Goal: Task Accomplishment & Management: Use online tool/utility

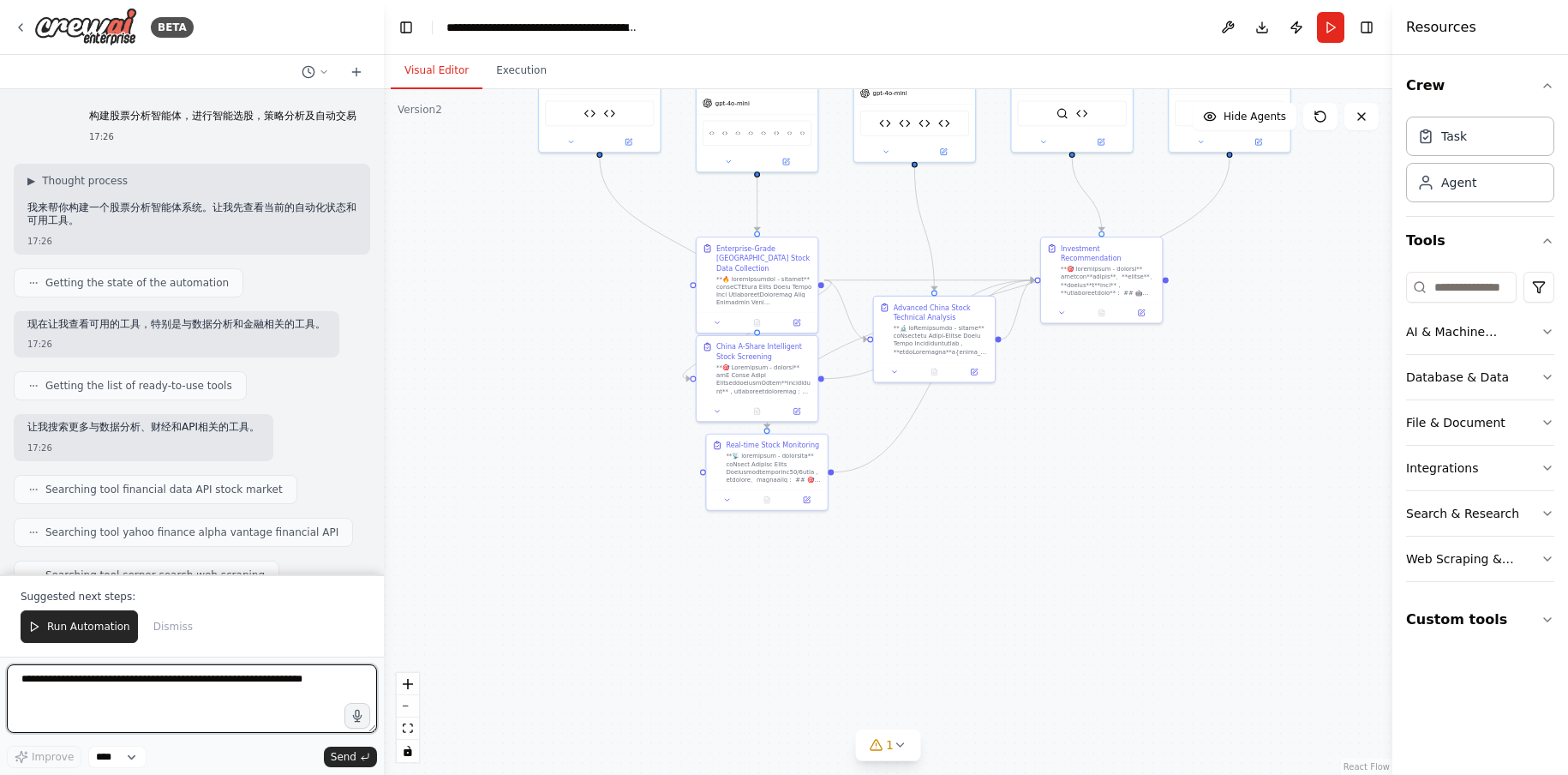
scroll to position [75283, 0]
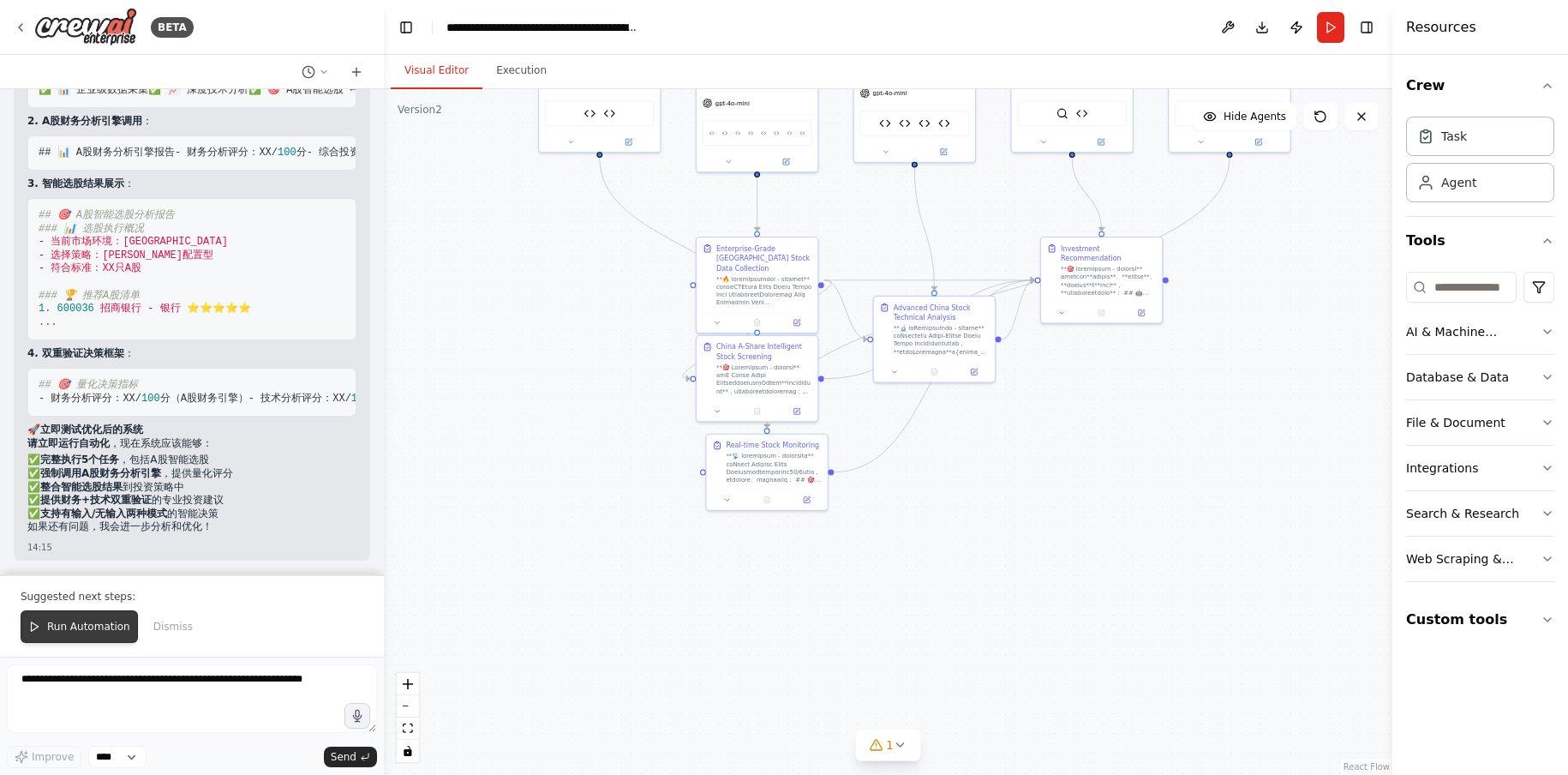
click at [88, 619] on button "Run Automation" at bounding box center [79, 625] width 117 height 32
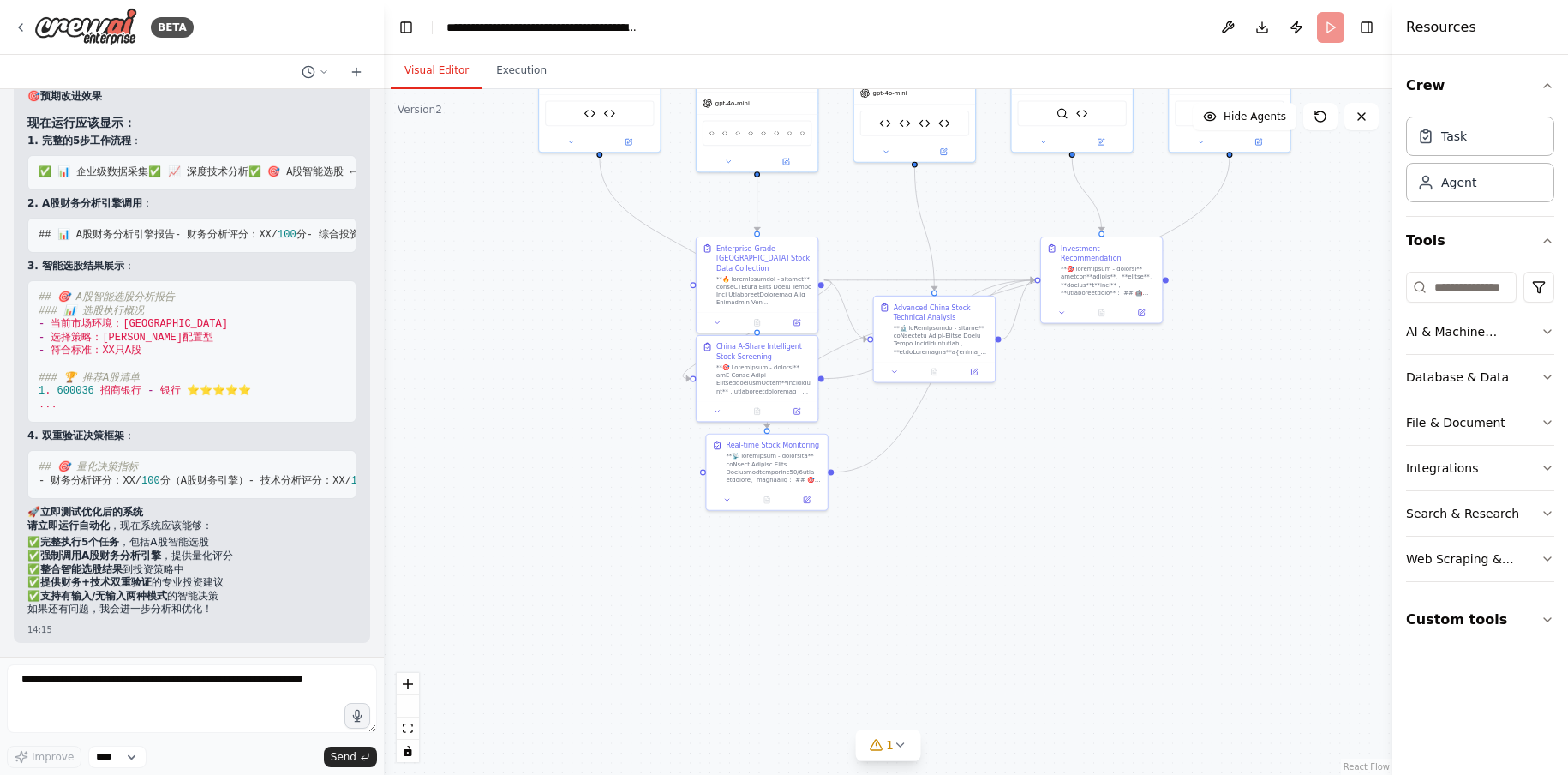
scroll to position [75200, 0]
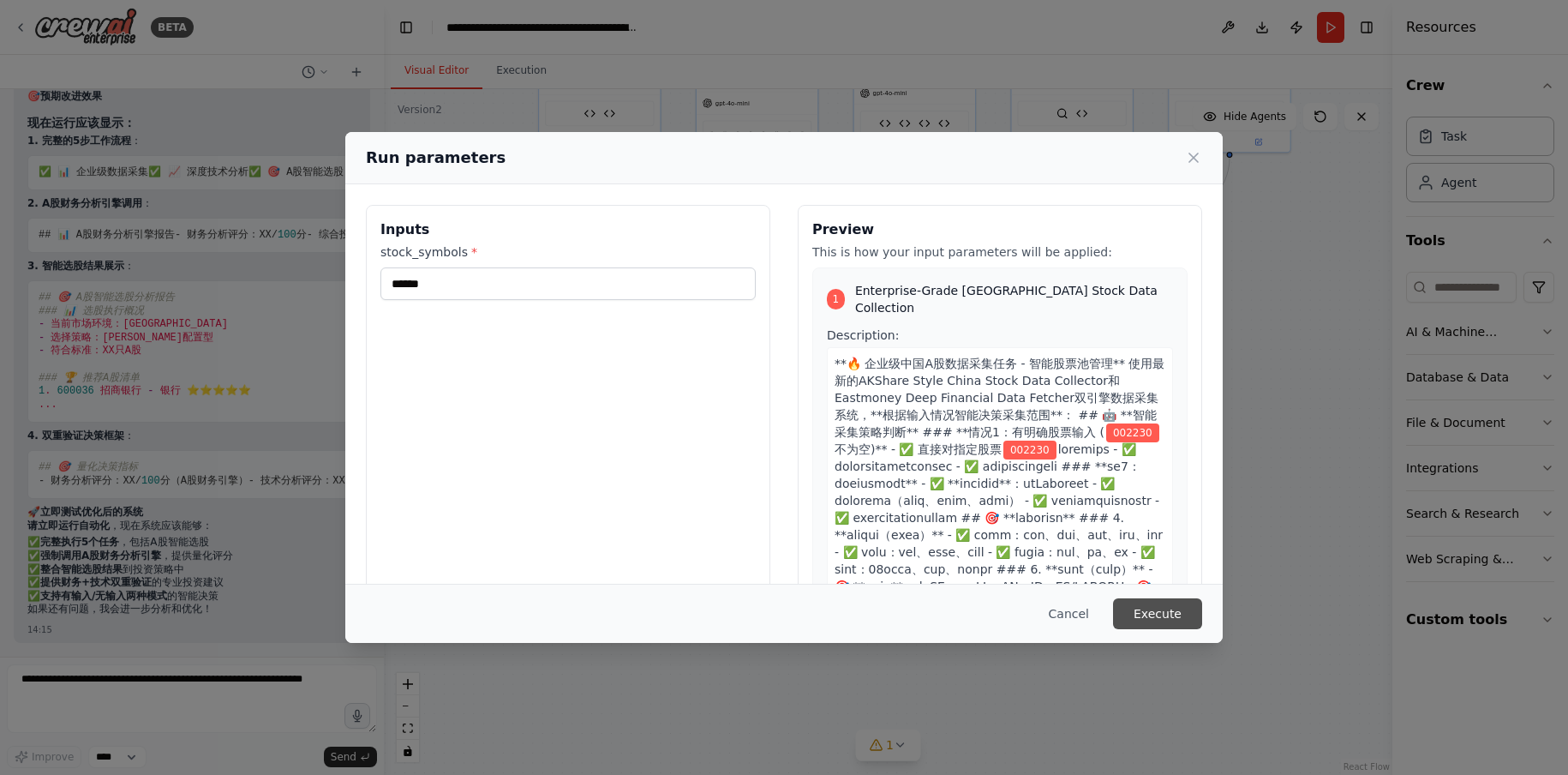
click at [1174, 609] on button "Execute" at bounding box center [1157, 614] width 89 height 31
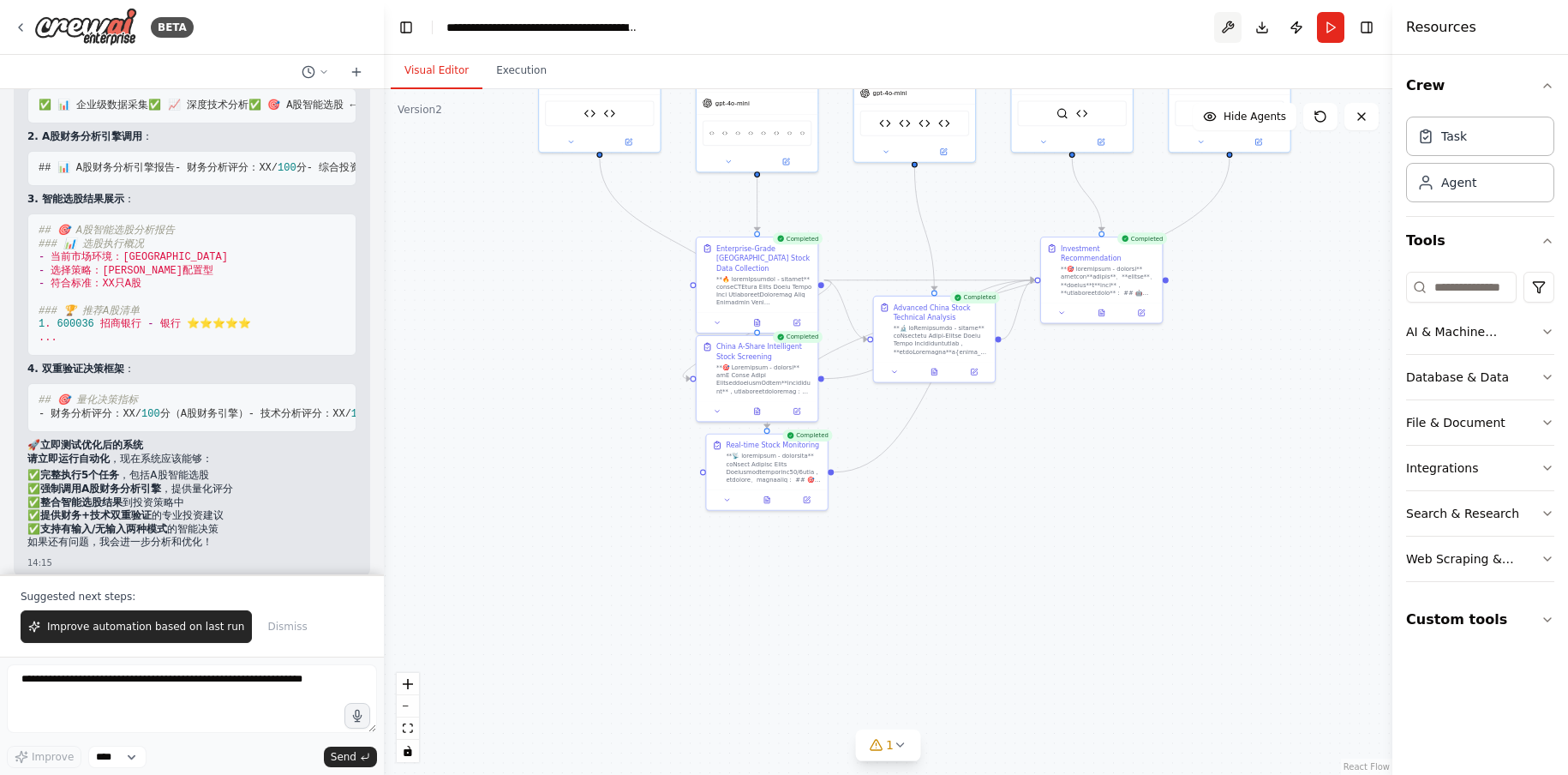
scroll to position [75283, 0]
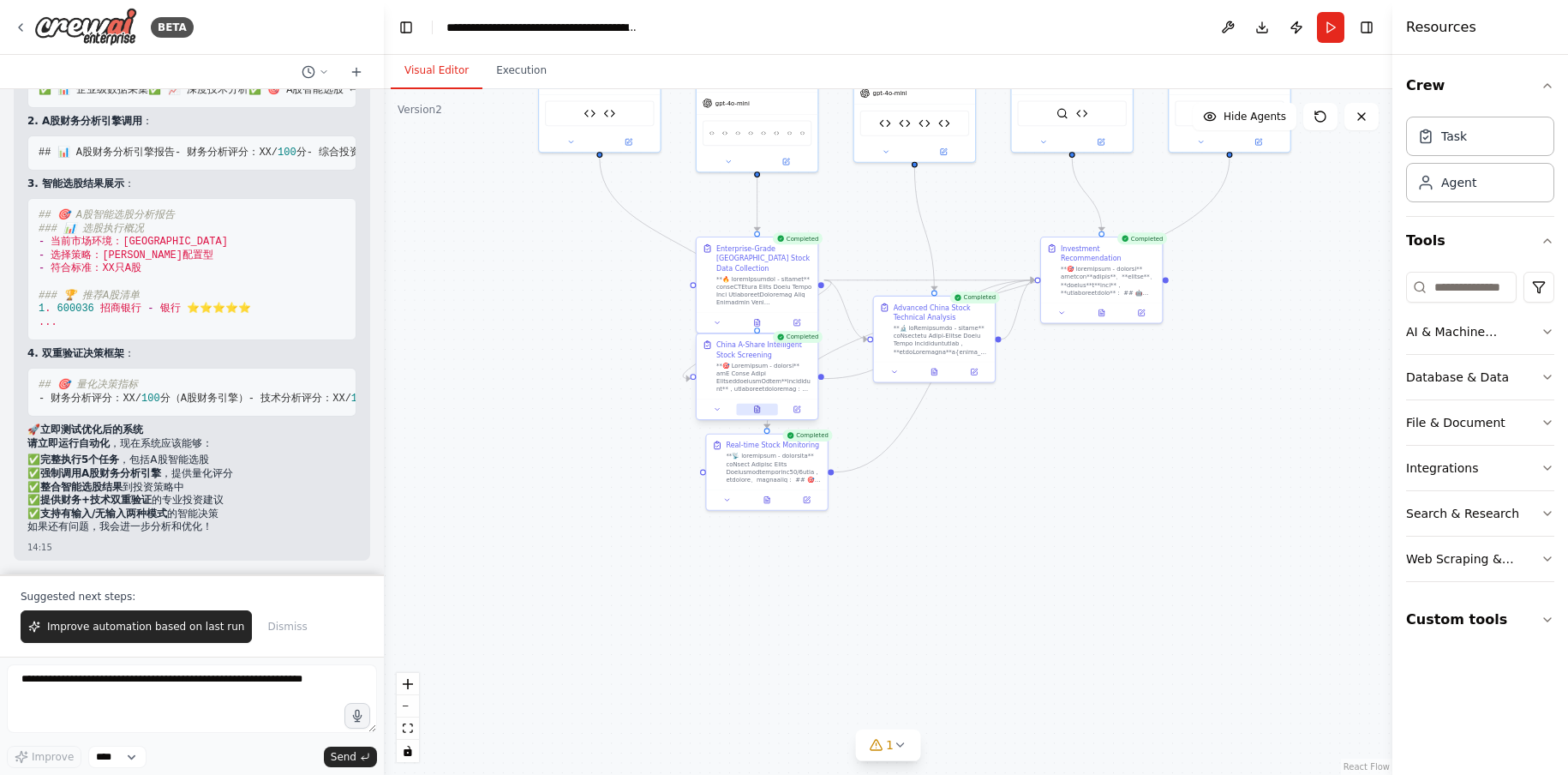
click at [756, 413] on icon at bounding box center [758, 409] width 8 height 8
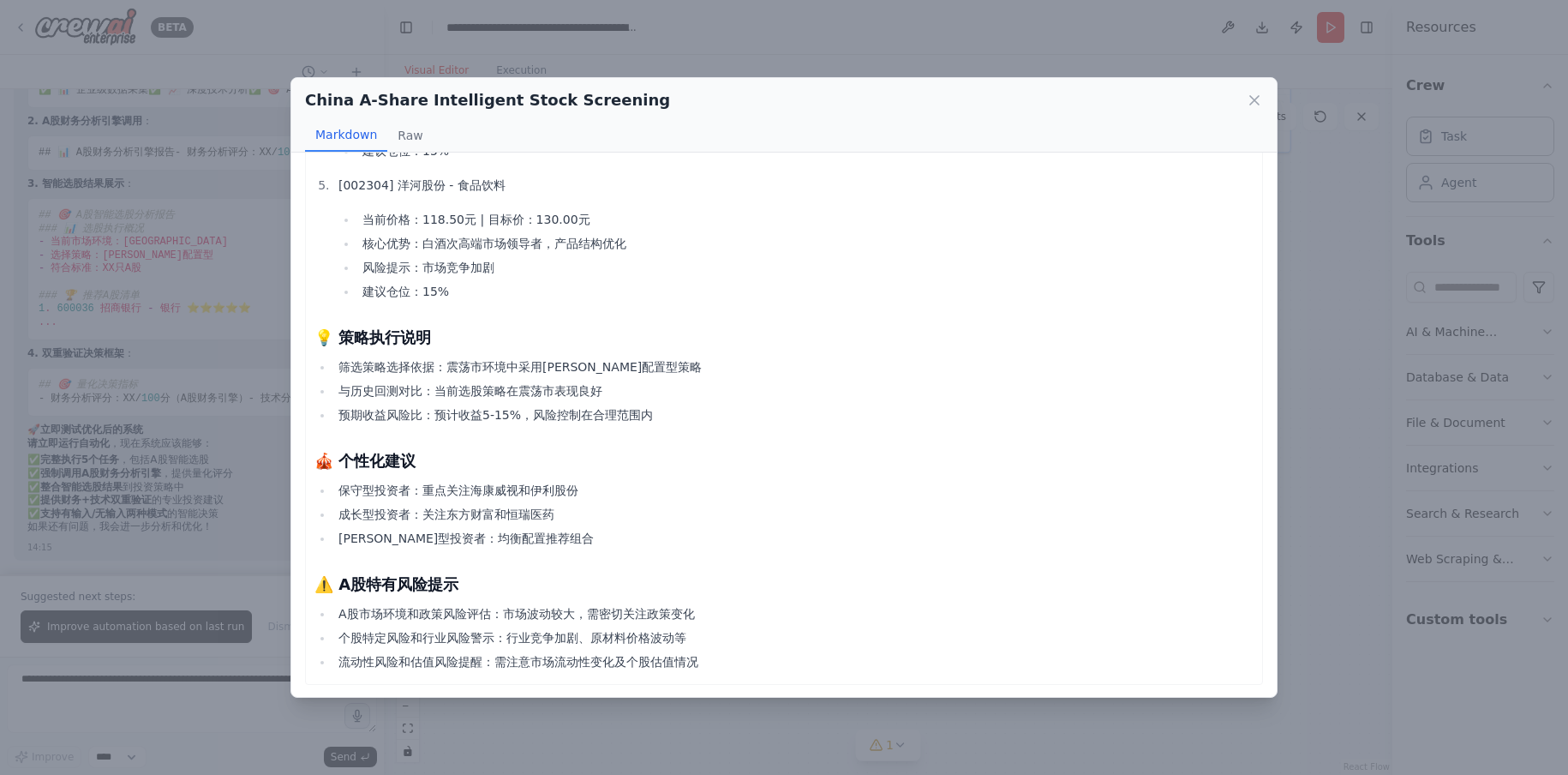
scroll to position [788, 0]
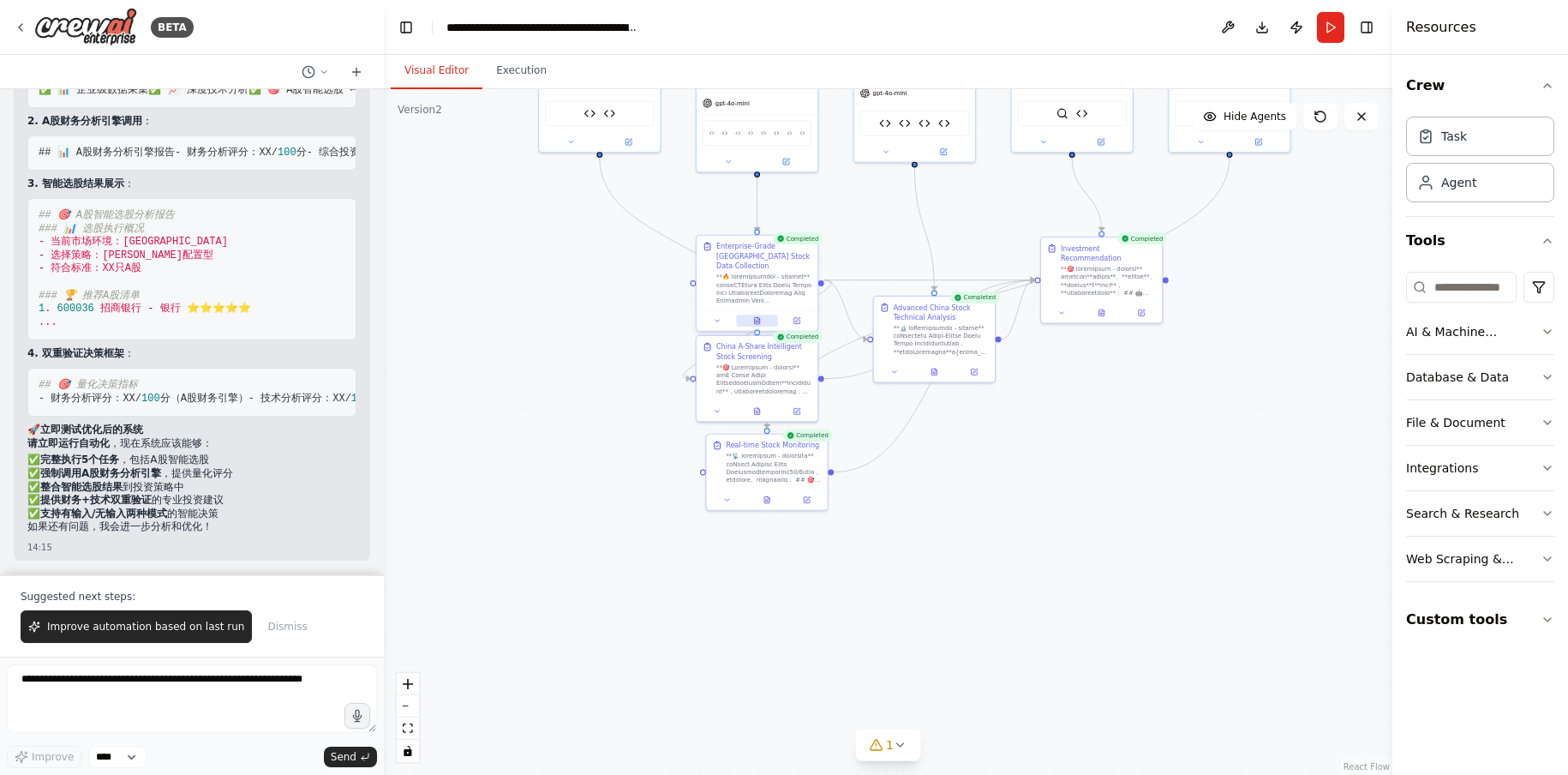
click at [761, 317] on icon at bounding box center [758, 321] width 8 height 8
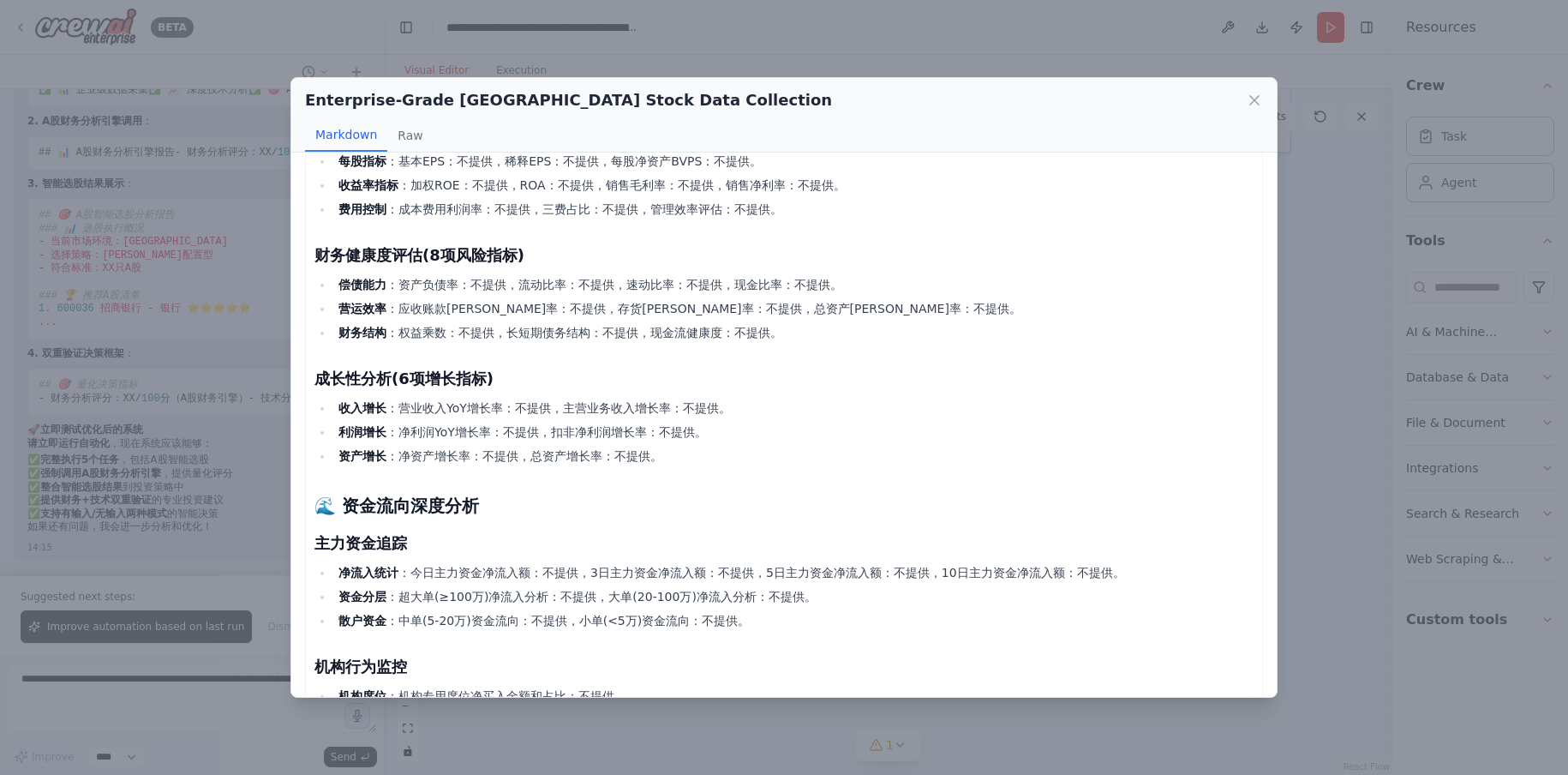
scroll to position [942, 0]
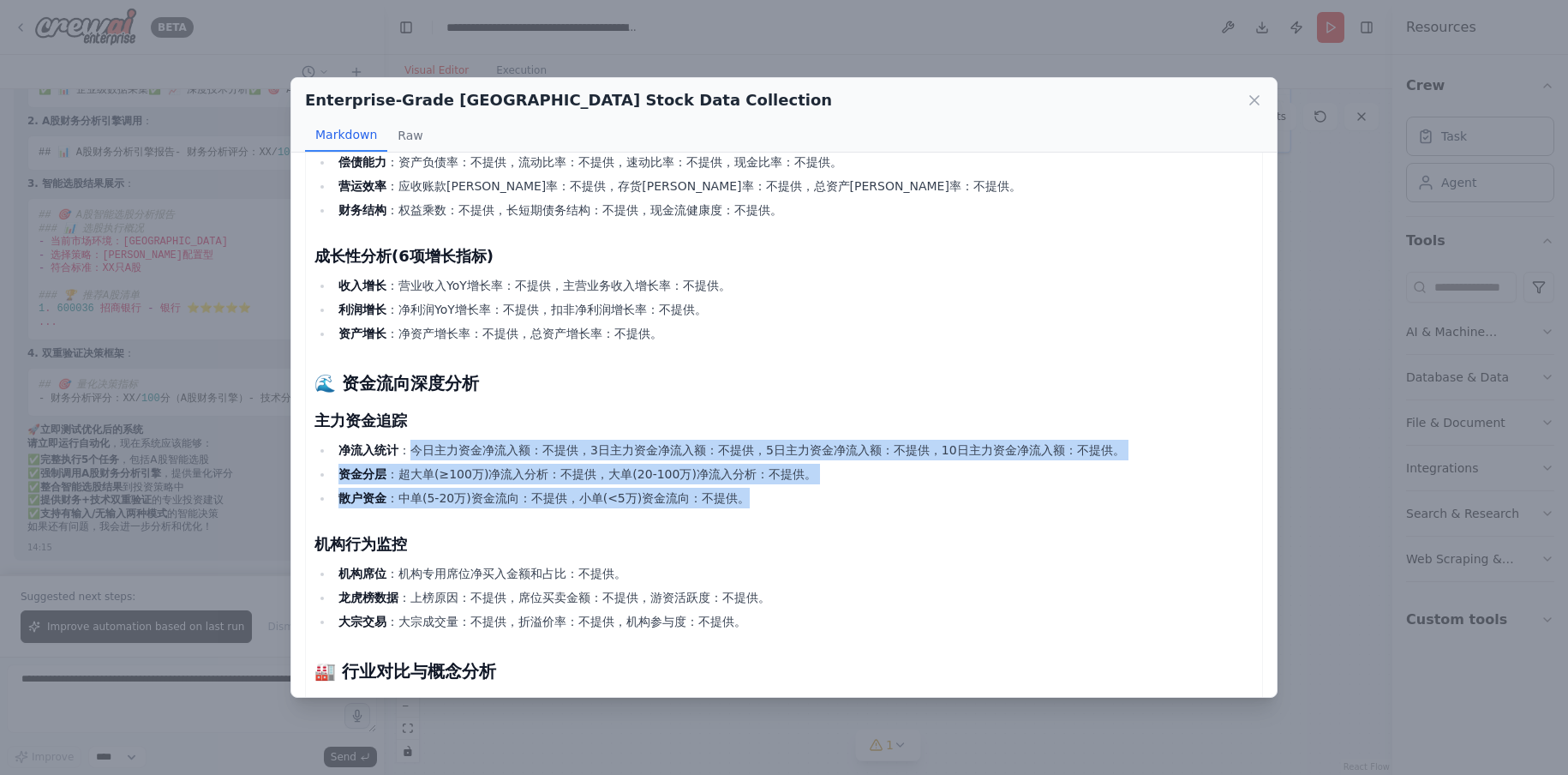
drag, startPoint x: 414, startPoint y: 452, endPoint x: 753, endPoint y: 505, distance: 343.1
click at [752, 505] on ul "净流入统计 ：今日主力资金净流入额：不提供，3日主力资金净流入额：不提供，5日主力资金净流入额：不提供，10日主力资金净流入额：不提供。 资金分层 ：超大单(…" at bounding box center [784, 474] width 940 height 68
click at [757, 506] on li "散户资金 ：中单(5-20万)资金流向：不提供，小单(<5万)资金流向：不提供。" at bounding box center [794, 497] width 920 height 21
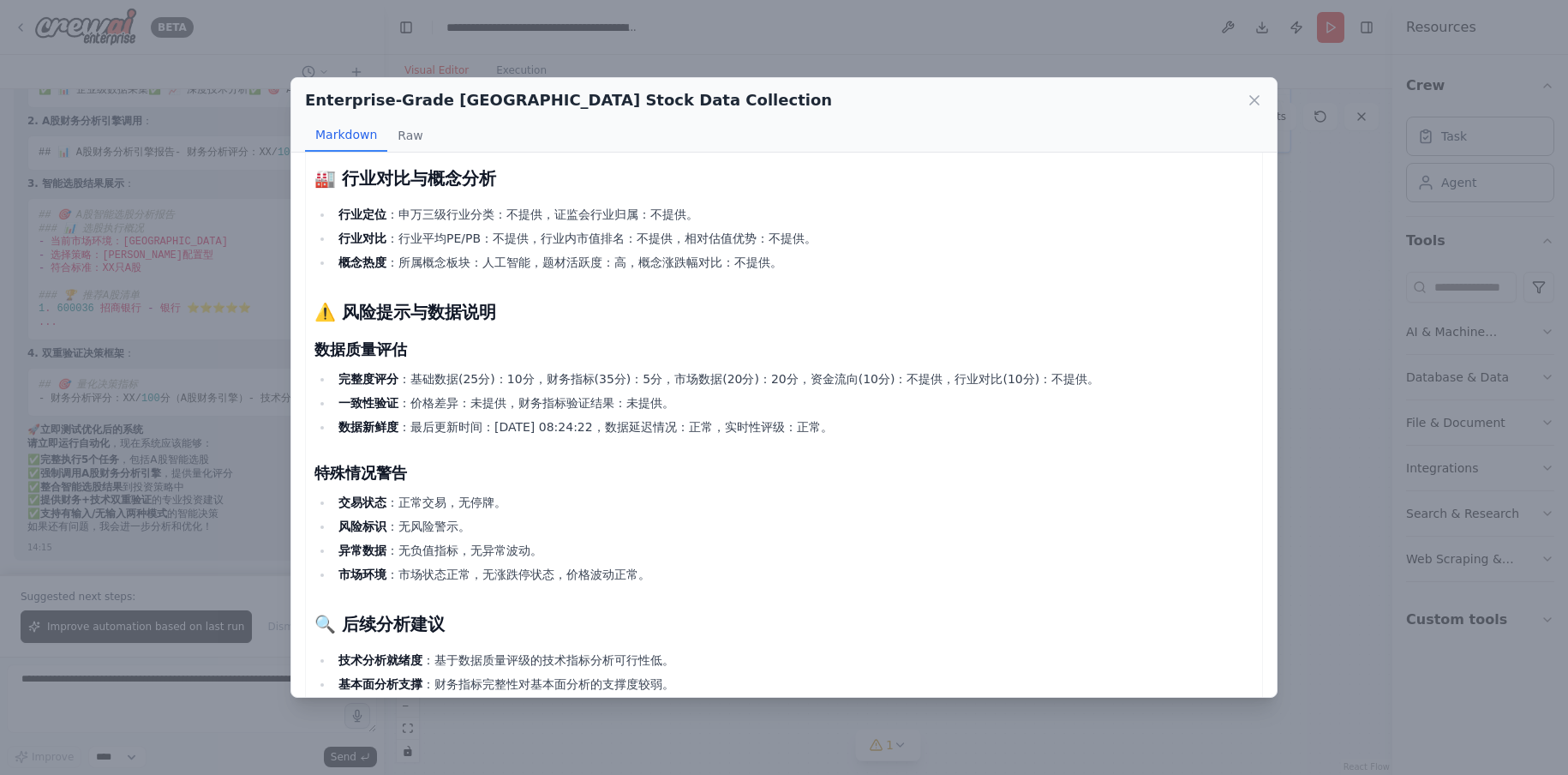
scroll to position [1483, 0]
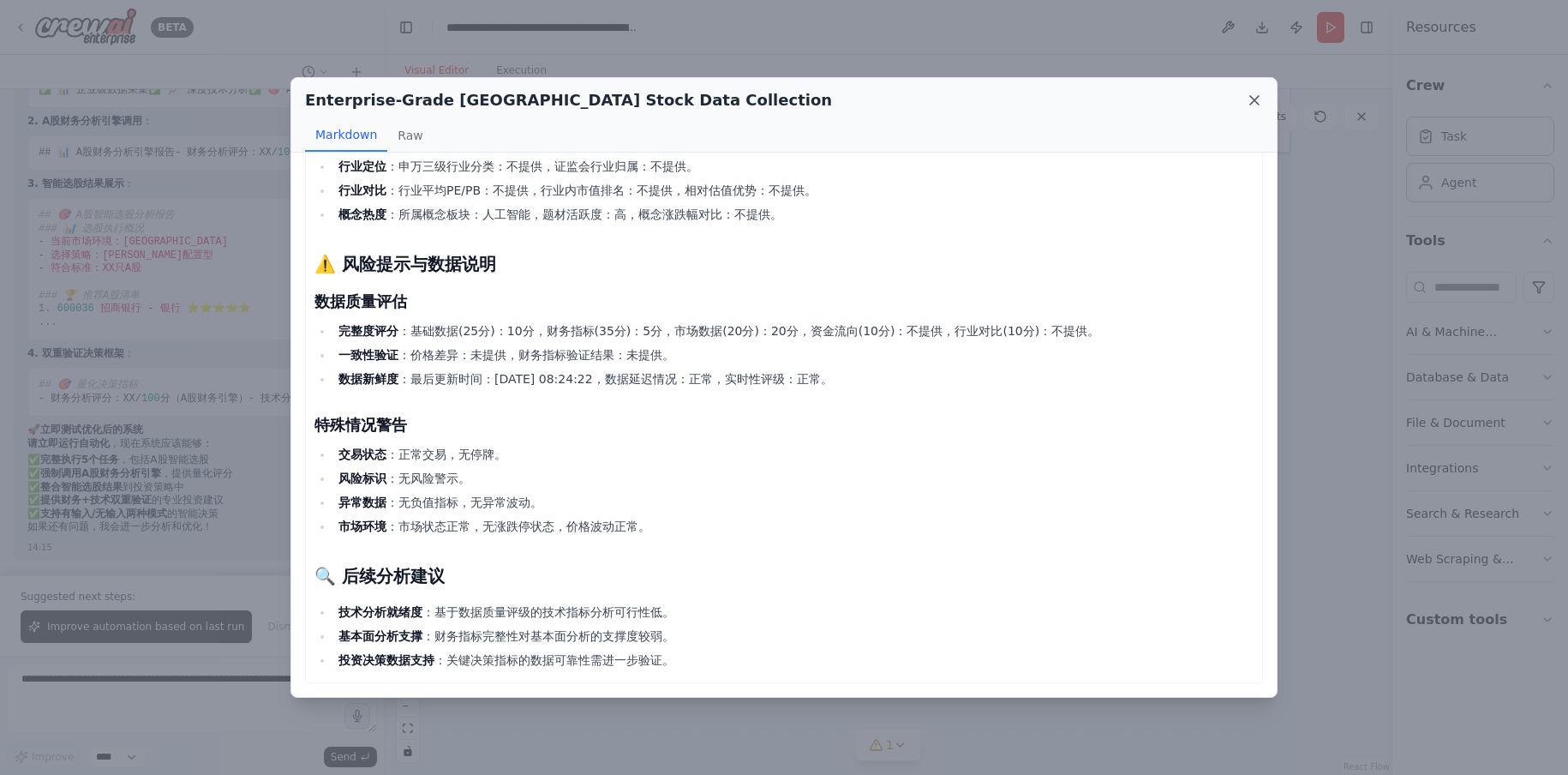
click at [1253, 99] on icon at bounding box center [1254, 100] width 9 height 9
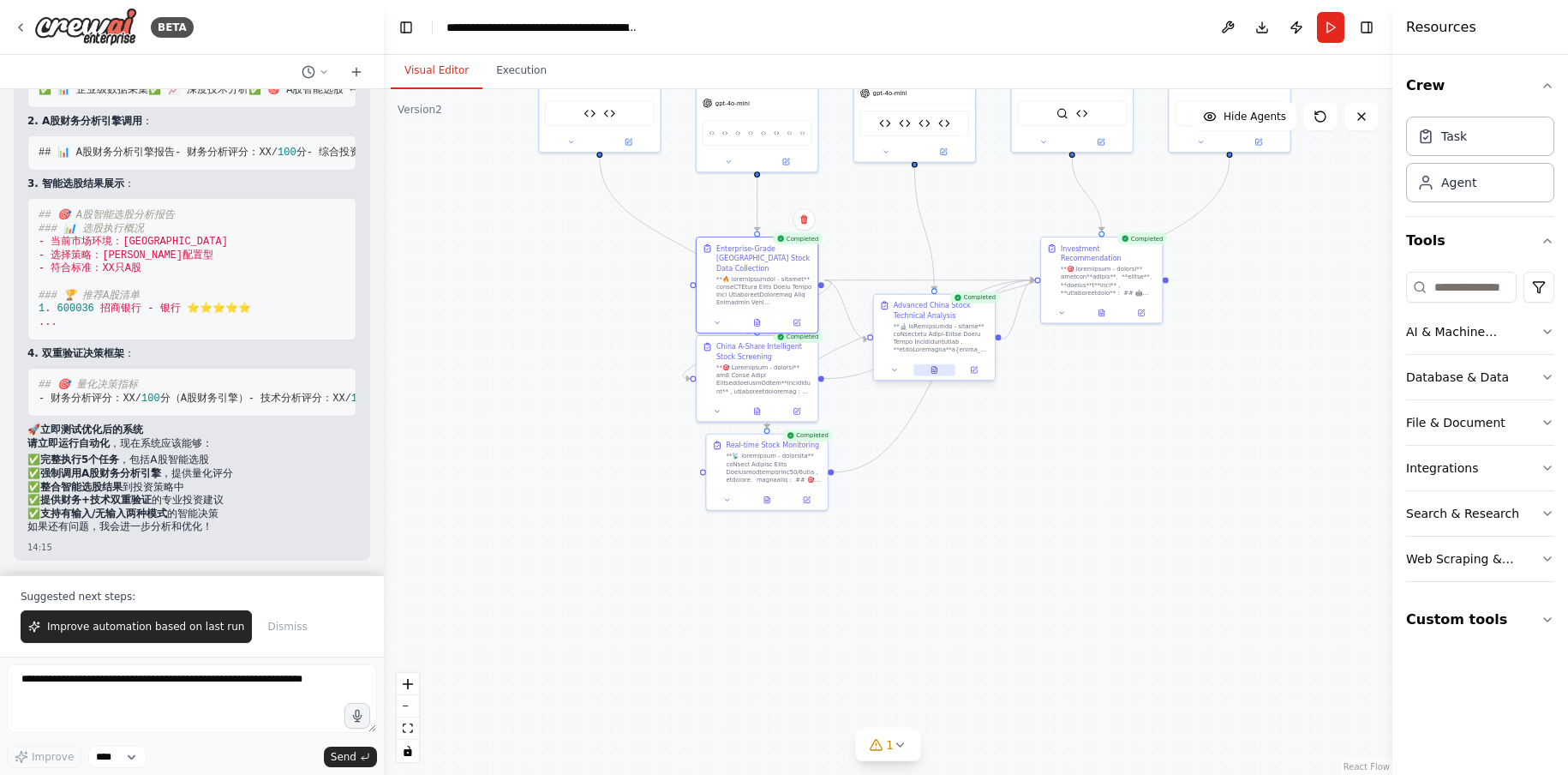
click at [934, 371] on icon at bounding box center [934, 370] width 5 height 7
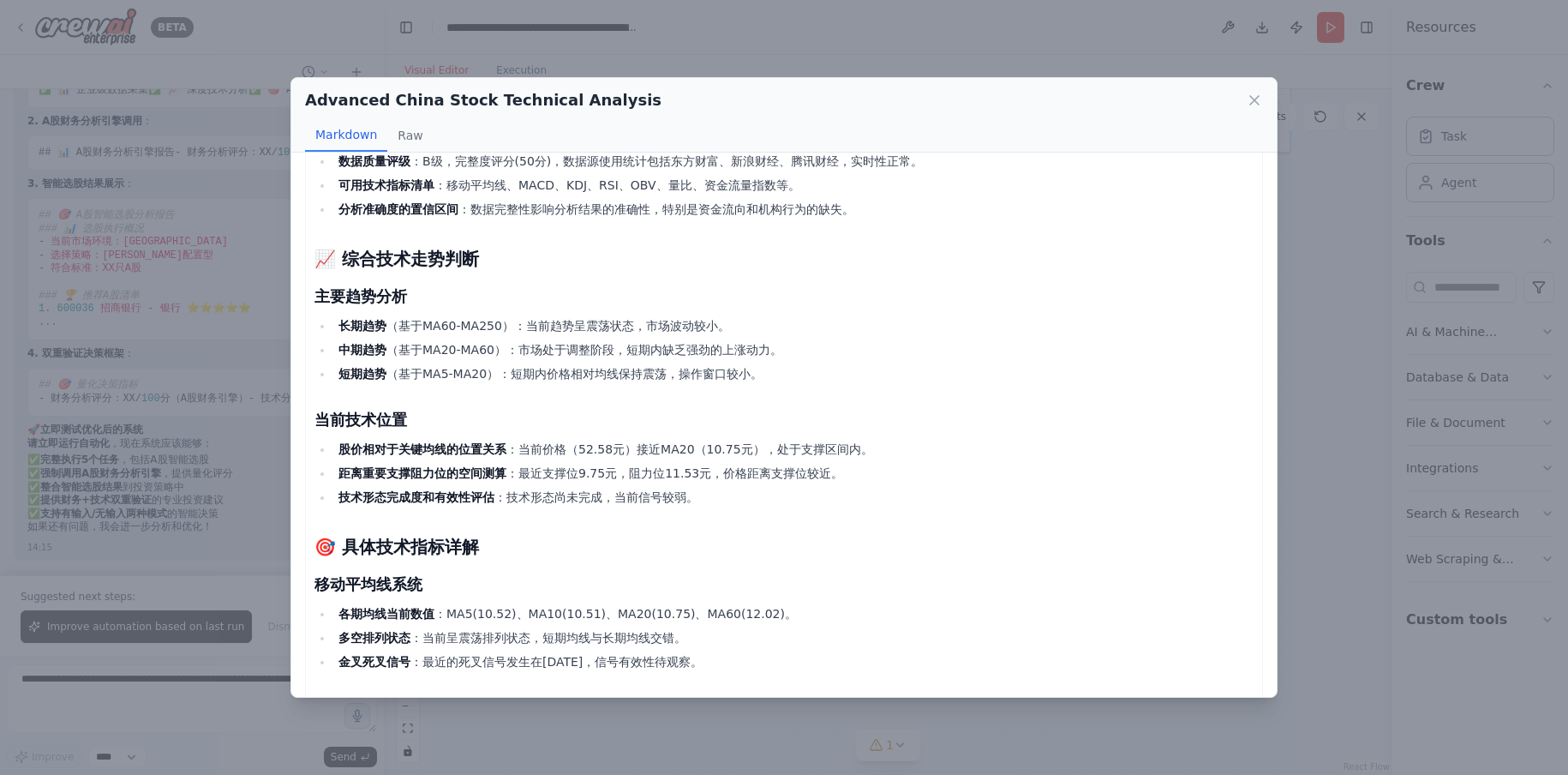
scroll to position [86, 0]
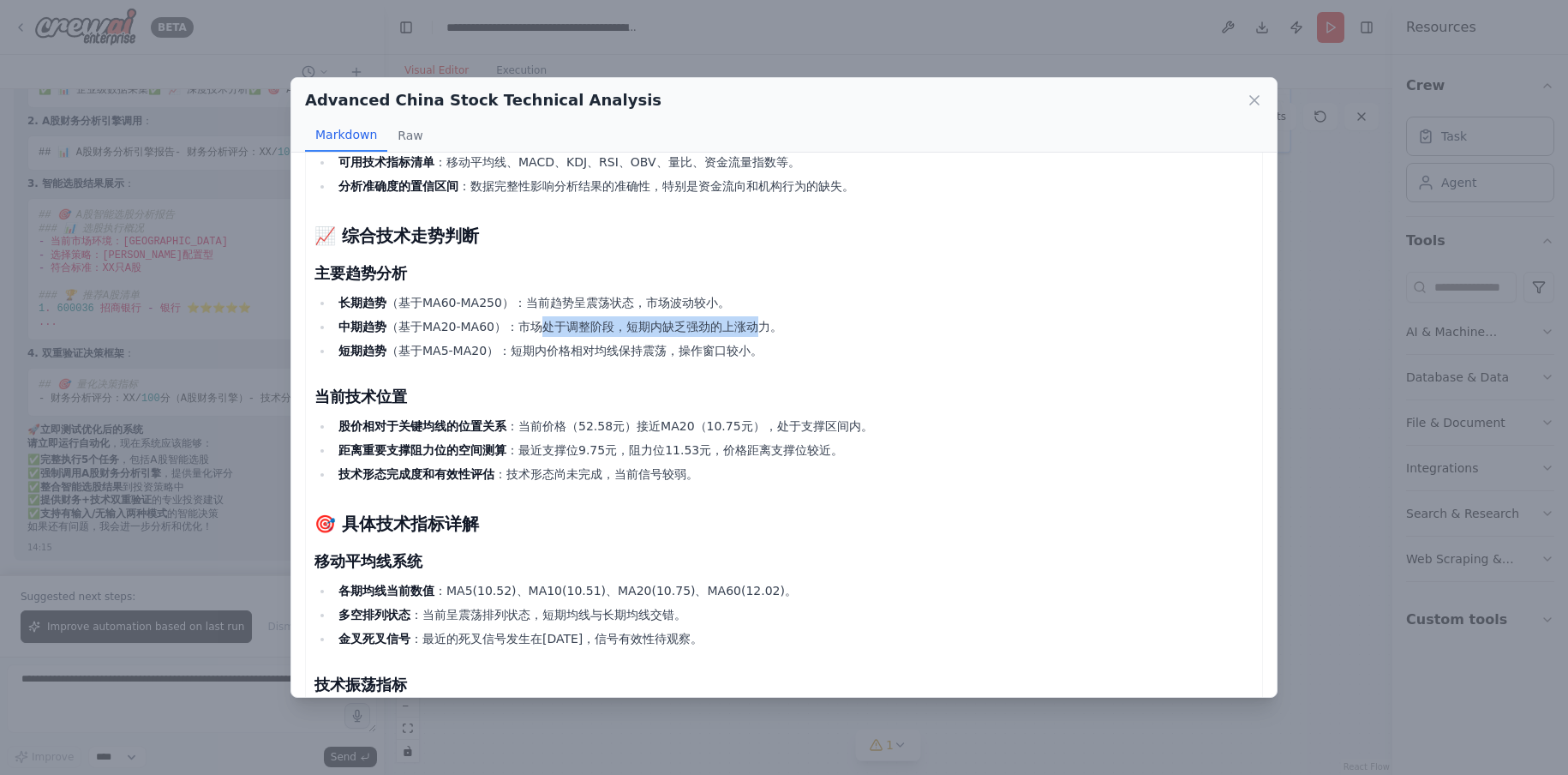
drag, startPoint x: 545, startPoint y: 327, endPoint x: 775, endPoint y: 326, distance: 230.0
click at [761, 323] on li "中期趋势 （基于MA20-MA60）：市场处于调整阶段，短期内缺乏强劲的上涨动力。" at bounding box center [794, 326] width 920 height 21
click at [800, 333] on li "中期趋势 （基于MA20-MA60）：市场处于调整阶段，短期内缺乏强劲的上涨动力。" at bounding box center [794, 326] width 920 height 21
drag, startPoint x: 515, startPoint y: 354, endPoint x: 748, endPoint y: 348, distance: 233.1
click at [702, 348] on li "短期趋势 （基于MA5-MA20）：短期内价格相对均线保持震荡，操作窗口较小。" at bounding box center [794, 350] width 920 height 21
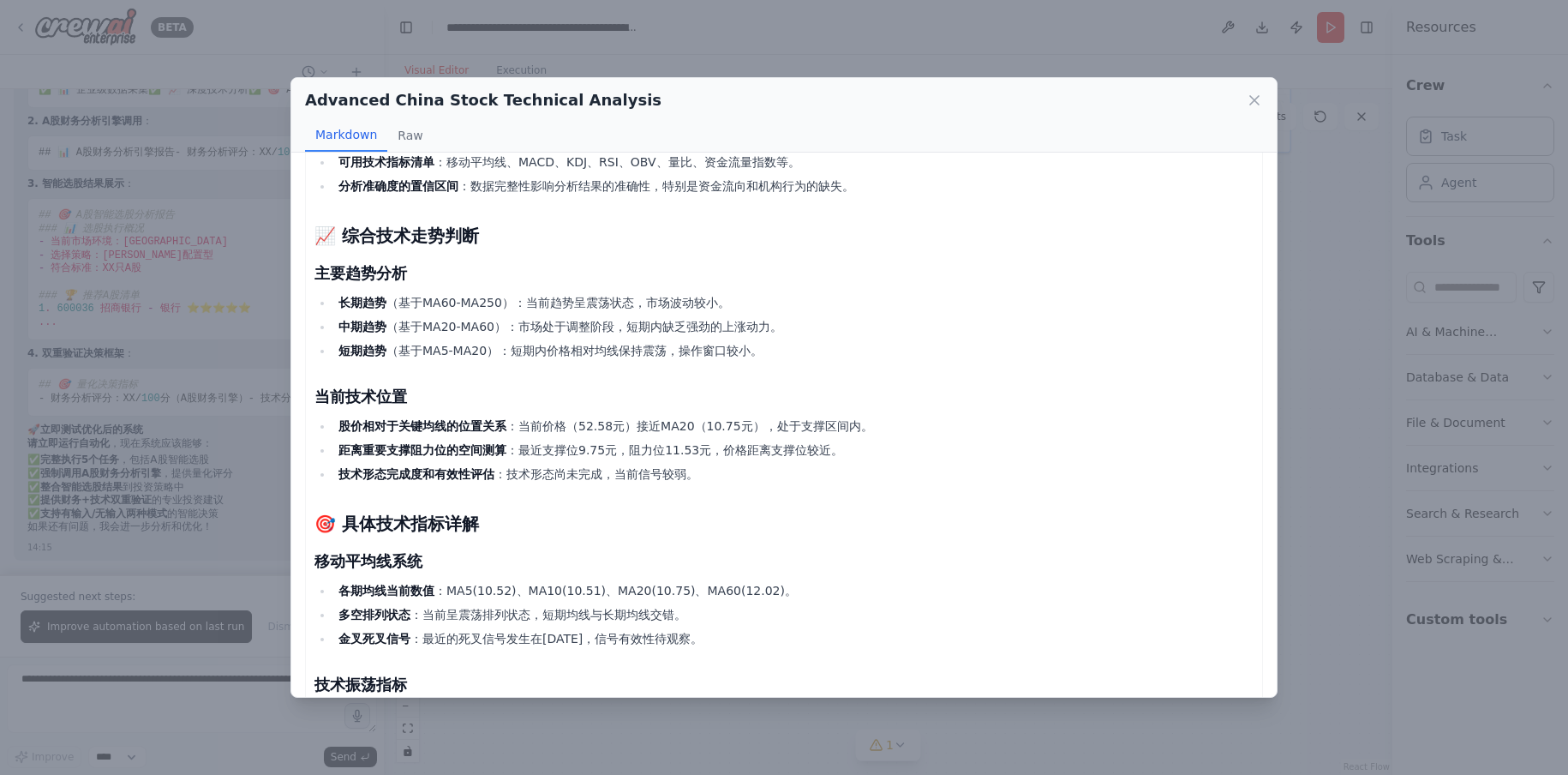
click at [823, 352] on li "短期趋势 （基于MA5-MA20）：短期内价格相对均线保持震荡，操作窗口较小。" at bounding box center [794, 350] width 920 height 21
drag, startPoint x: 545, startPoint y: 431, endPoint x: 660, endPoint y: 431, distance: 115.0
click at [642, 431] on li "股价相对于关键均线的位置关系 ：当前价格（52.58元）接近MA20（10.75元），处于支撑区间内。" at bounding box center [794, 426] width 920 height 21
click at [664, 431] on li "股价相对于关键均线的位置关系 ：当前价格（52.58元）接近MA20（10.75元），处于支撑区间内。" at bounding box center [794, 426] width 920 height 21
drag, startPoint x: 630, startPoint y: 431, endPoint x: 753, endPoint y: 434, distance: 123.0
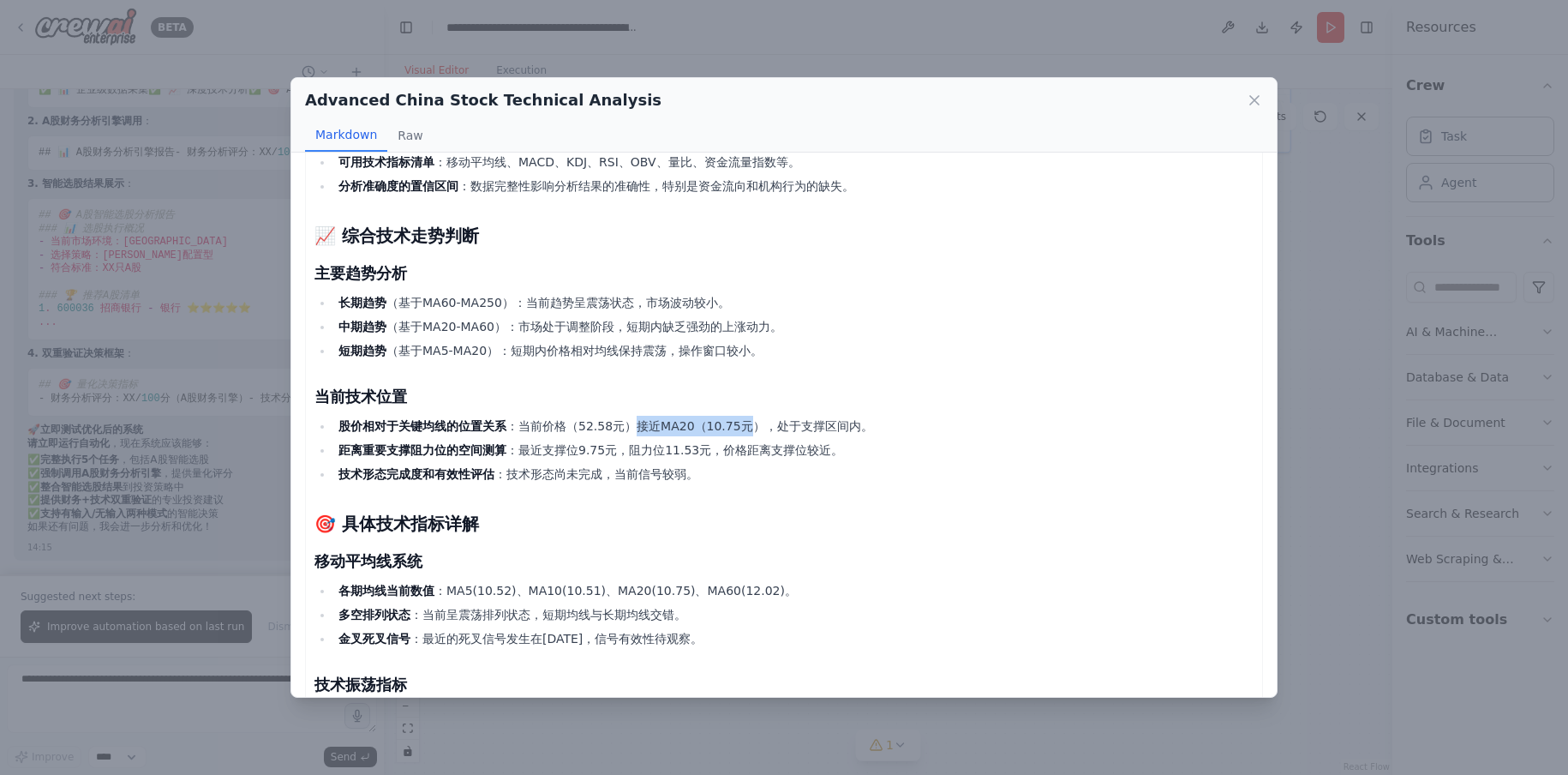
click at [753, 434] on li "股价相对于关键均线的位置关系 ：当前价格（52.58元）接近MA20（10.75元），处于支撑区间内。" at bounding box center [794, 426] width 920 height 21
click at [909, 473] on li "技术形态完成度和有效性评估 ：技术形态尚未完成，当前信号较弱。" at bounding box center [794, 474] width 920 height 21
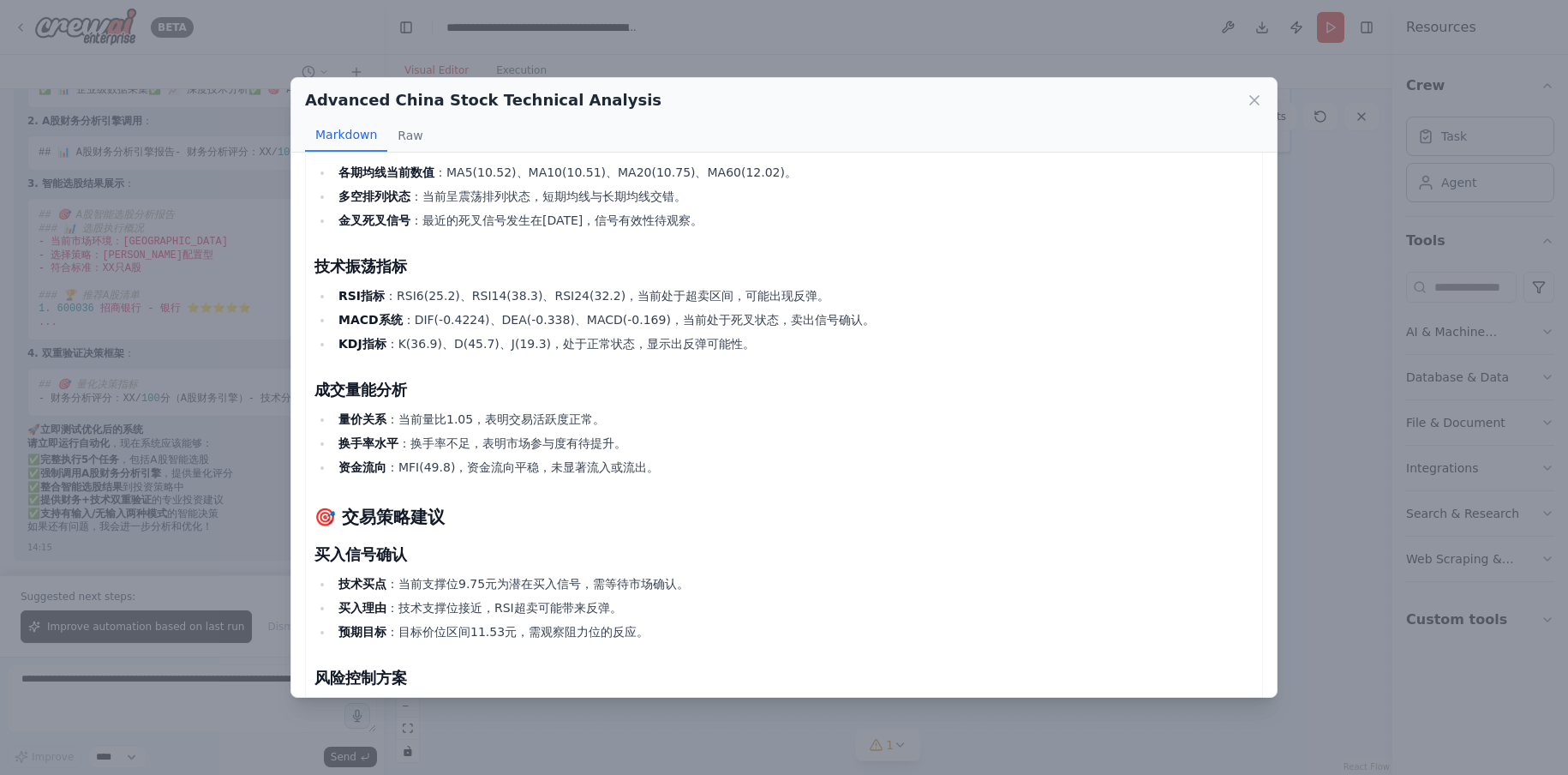
scroll to position [514, 0]
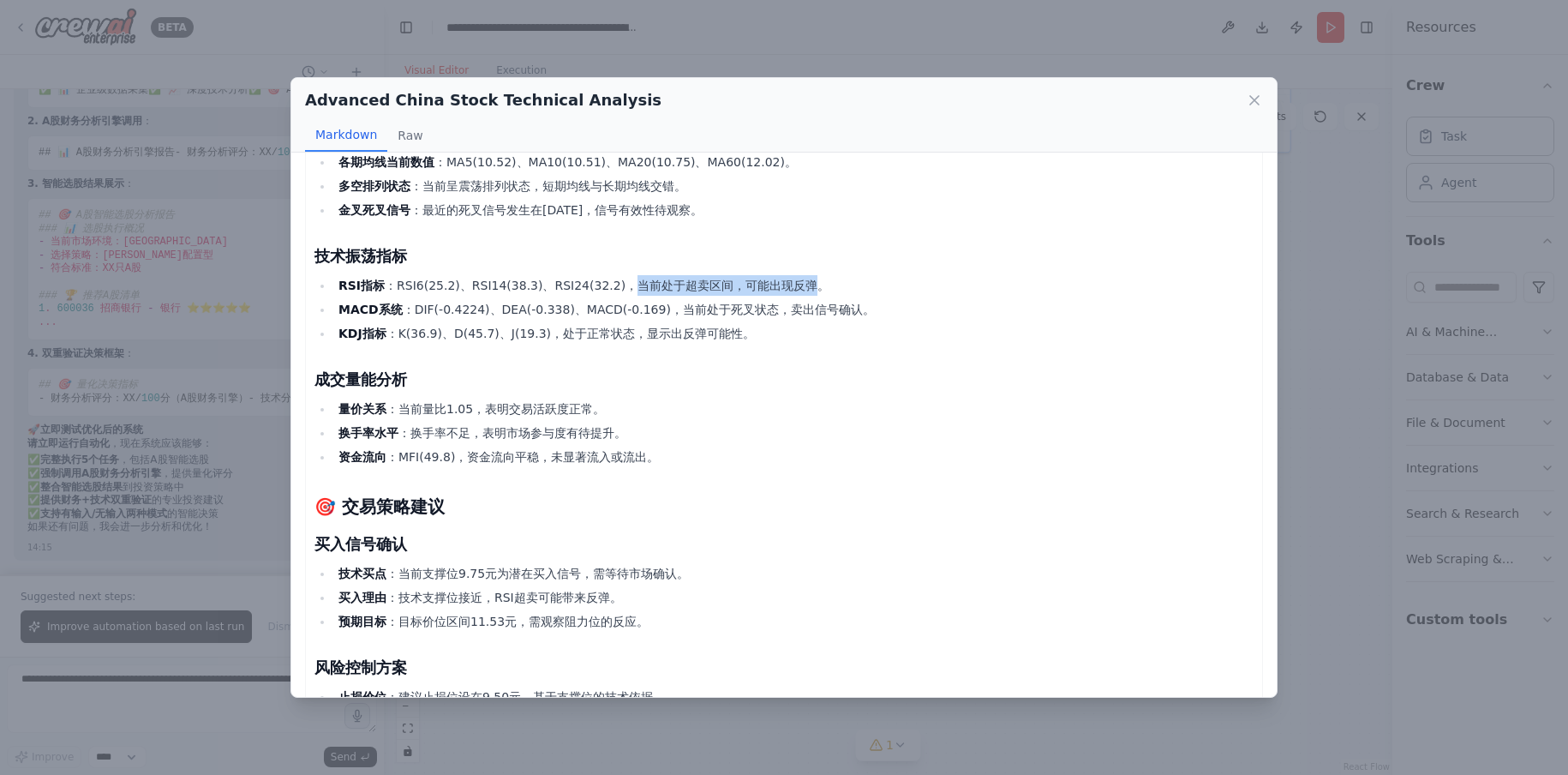
drag, startPoint x: 618, startPoint y: 287, endPoint x: 799, endPoint y: 287, distance: 181.0
click at [799, 287] on li "RSI指标 ：RSI6(25.2)、RSI14(38.3)、RSI24(32.2)，当前处于超卖区间，可能出现反弹。" at bounding box center [794, 285] width 920 height 21
click at [744, 315] on li "MACD系统 ：DIF(-0.4224)、DEA(-0.338)、MACD(-0.169)，当前处于死叉状态，卖出信号确认。" at bounding box center [794, 309] width 920 height 21
drag, startPoint x: 683, startPoint y: 313, endPoint x: 816, endPoint y: 313, distance: 133.0
click at [806, 313] on li "MACD系统 ：DIF(-0.4224)、DEA(-0.338)、MACD(-0.169)，当前处于死叉状态，卖出信号确认。" at bounding box center [794, 309] width 920 height 21
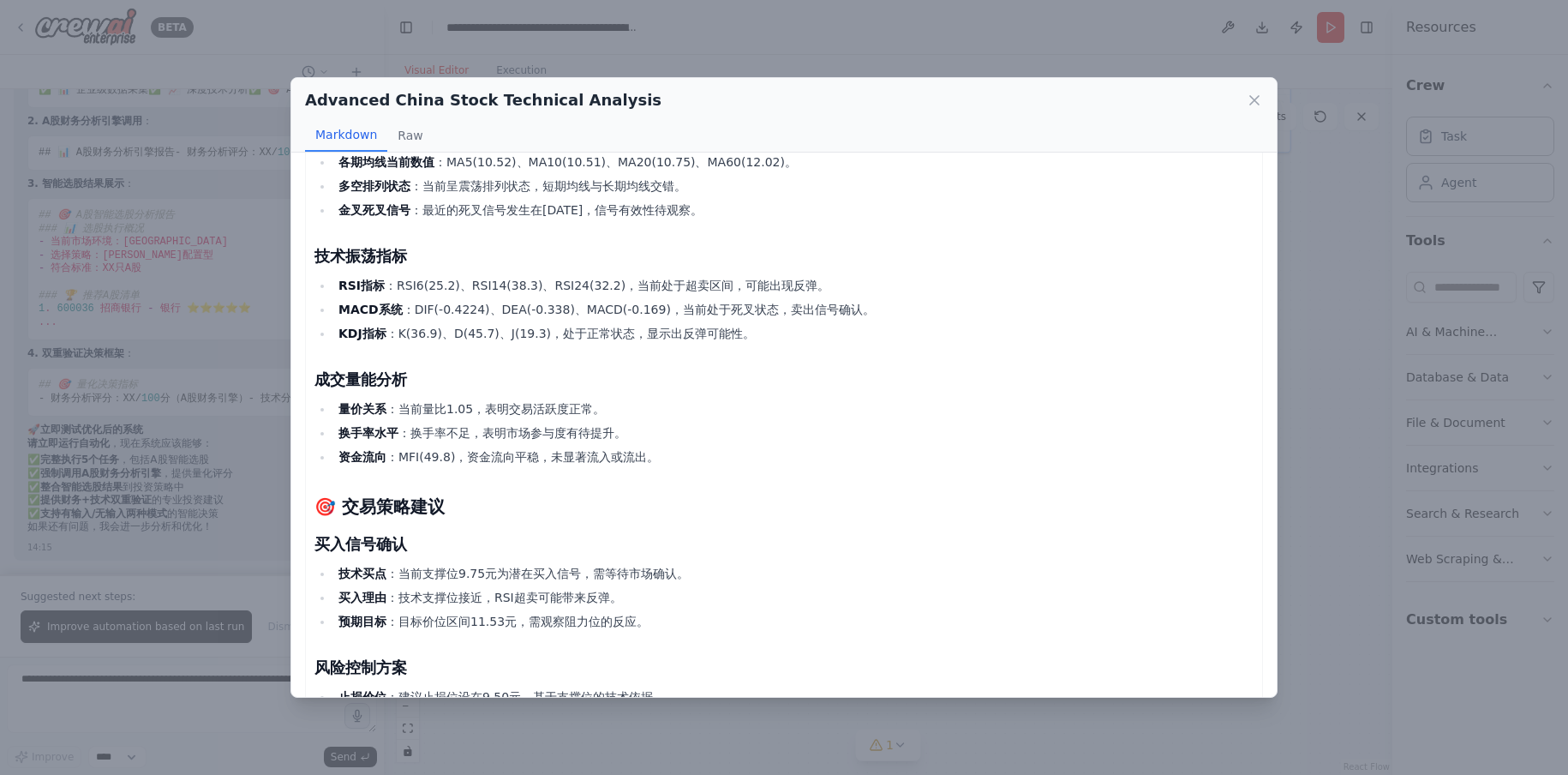
click at [841, 319] on li "MACD系统 ：DIF(-0.4224)、DEA(-0.338)、MACD(-0.169)，当前处于死叉状态，卖出信号确认。" at bounding box center [794, 309] width 920 height 21
drag, startPoint x: 399, startPoint y: 408, endPoint x: 597, endPoint y: 408, distance: 198.0
click at [592, 408] on li "量价关系 ：当前量比1.05，表明交易活跃度正常。" at bounding box center [794, 408] width 920 height 21
click at [629, 409] on li "量价关系 ：当前量比1.05，表明交易活跃度正常。" at bounding box center [794, 408] width 920 height 21
drag, startPoint x: 418, startPoint y: 432, endPoint x: 609, endPoint y: 431, distance: 191.0
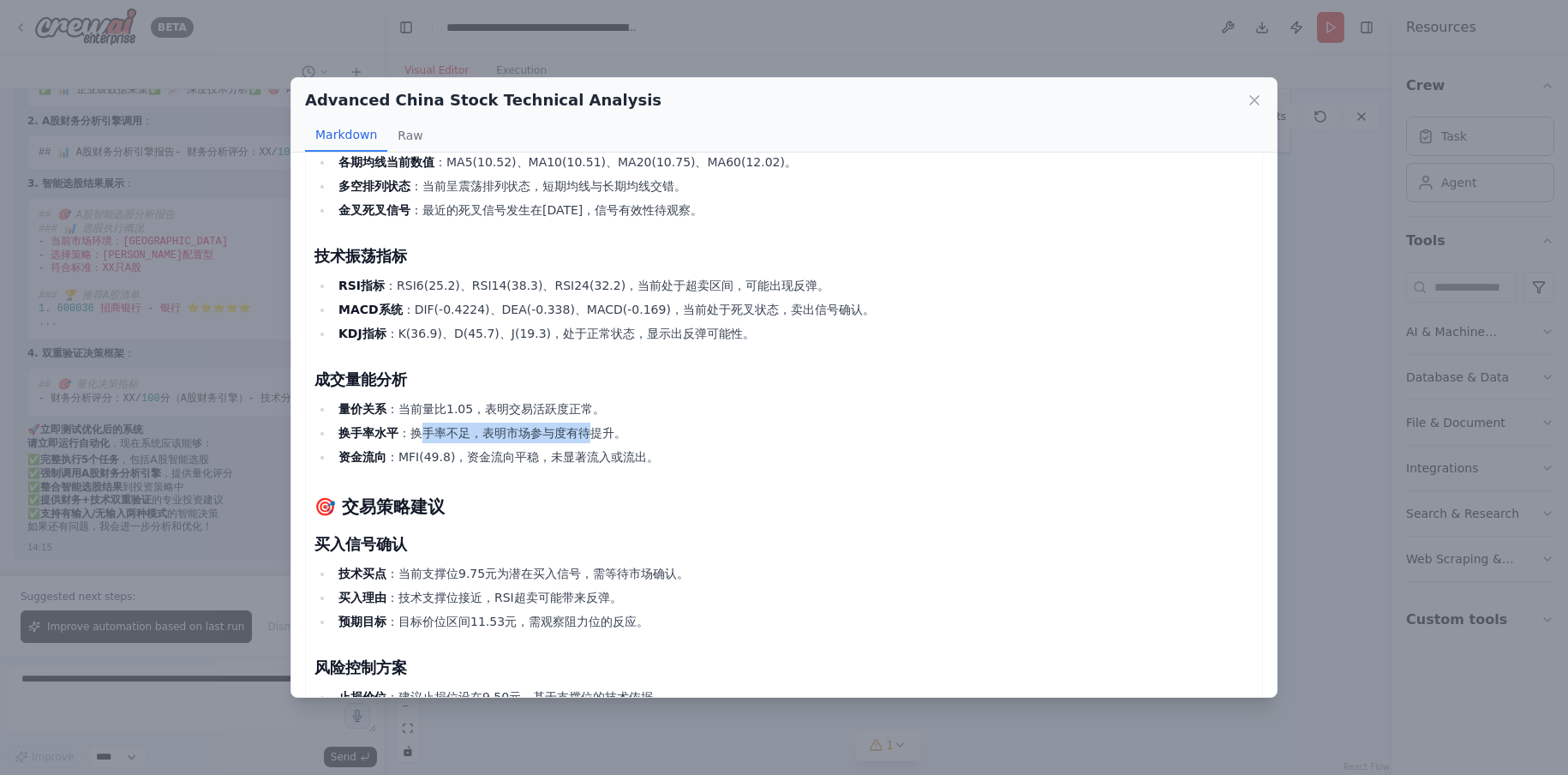
click at [603, 431] on li "换手率水平 ：换手率不足，表明市场参与度有待提升。" at bounding box center [794, 433] width 920 height 21
click at [609, 431] on li "换手率水平 ：换手率不足，表明市场参与度有待提升。" at bounding box center [794, 433] width 920 height 21
click at [508, 453] on li "资金流向 ：MFI(49.8)，资金流向平稳，未显著流入或流出。" at bounding box center [794, 456] width 920 height 21
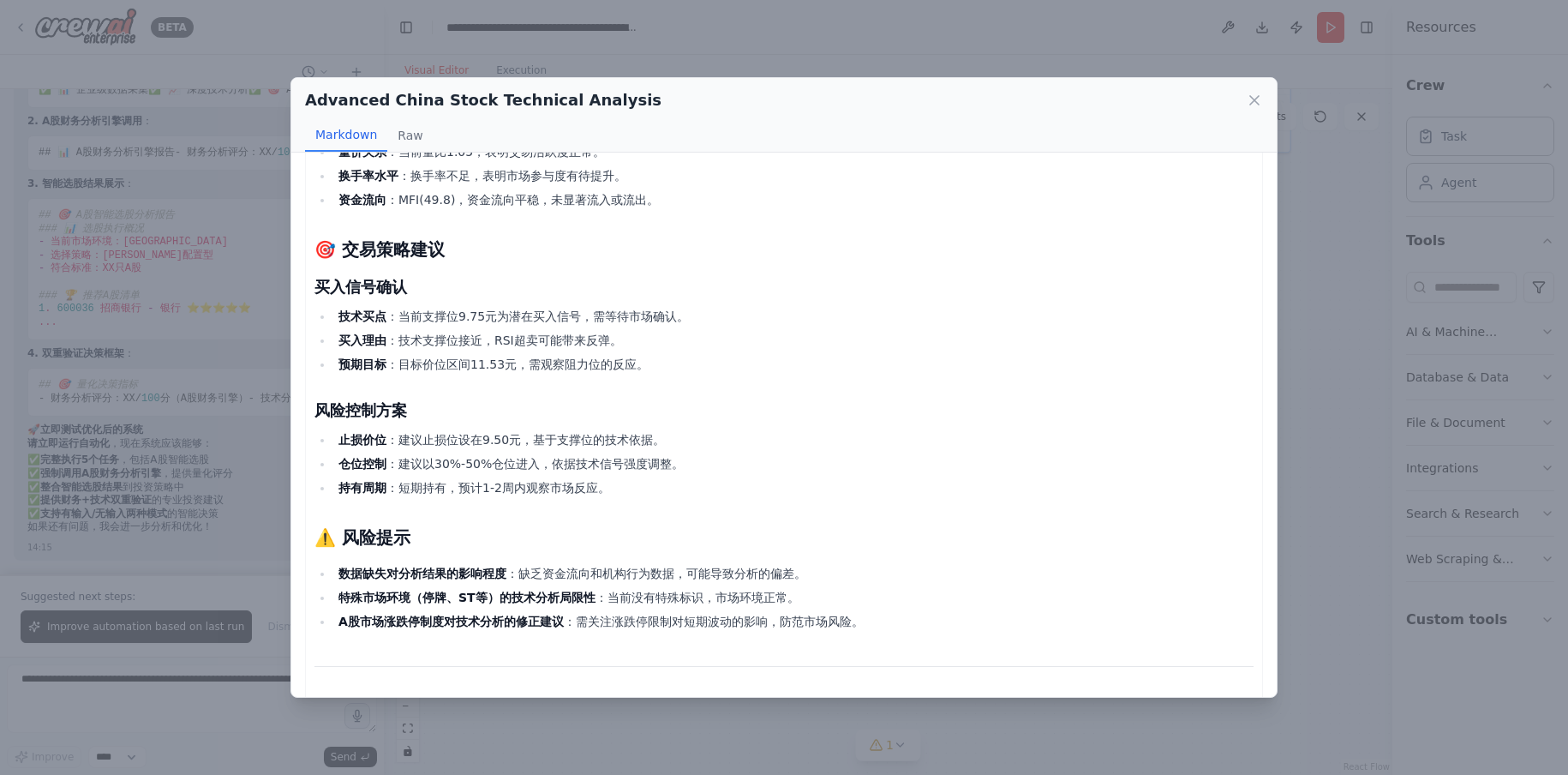
scroll to position [819, 0]
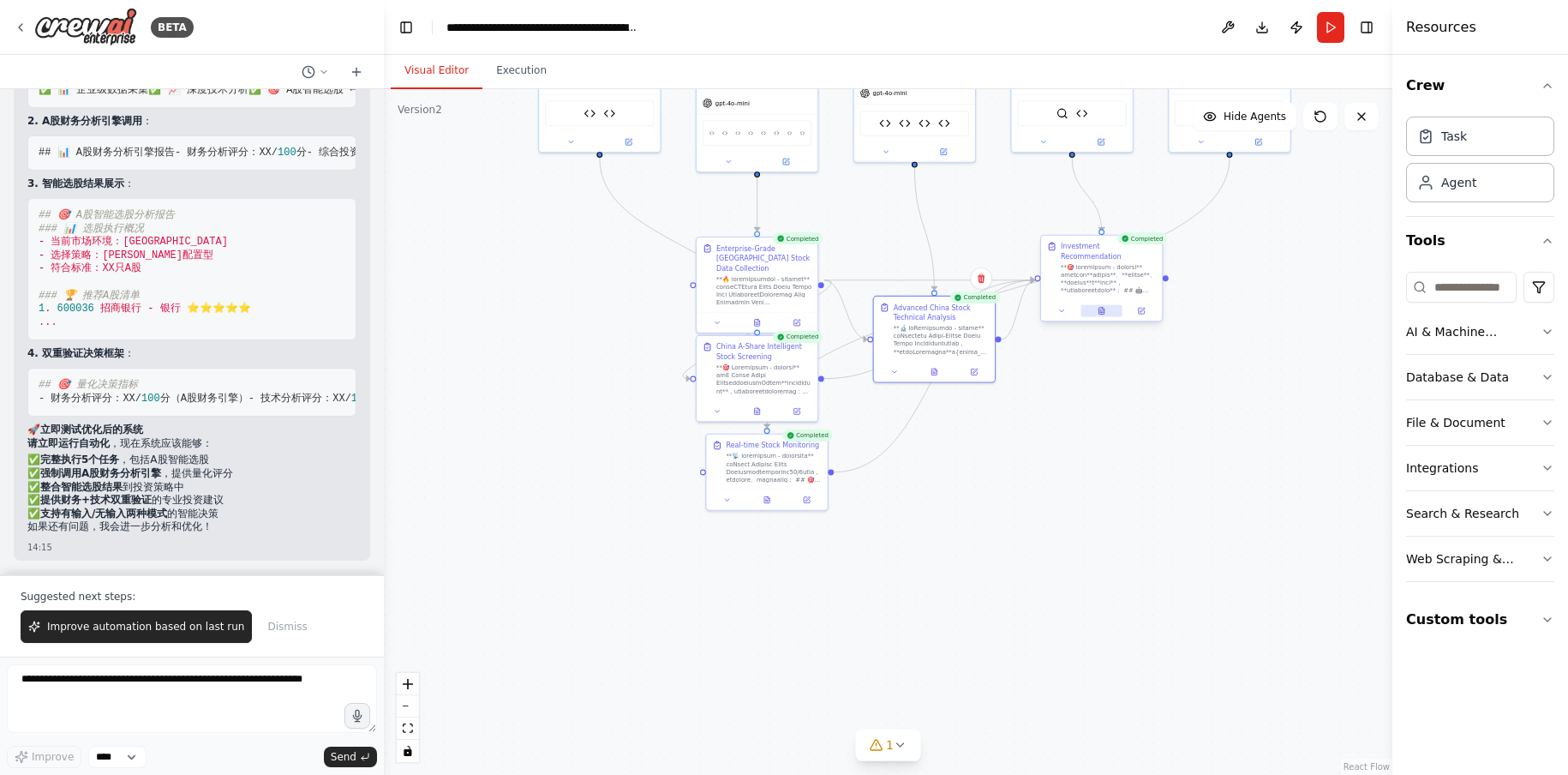
click at [1106, 313] on icon at bounding box center [1102, 310] width 8 height 8
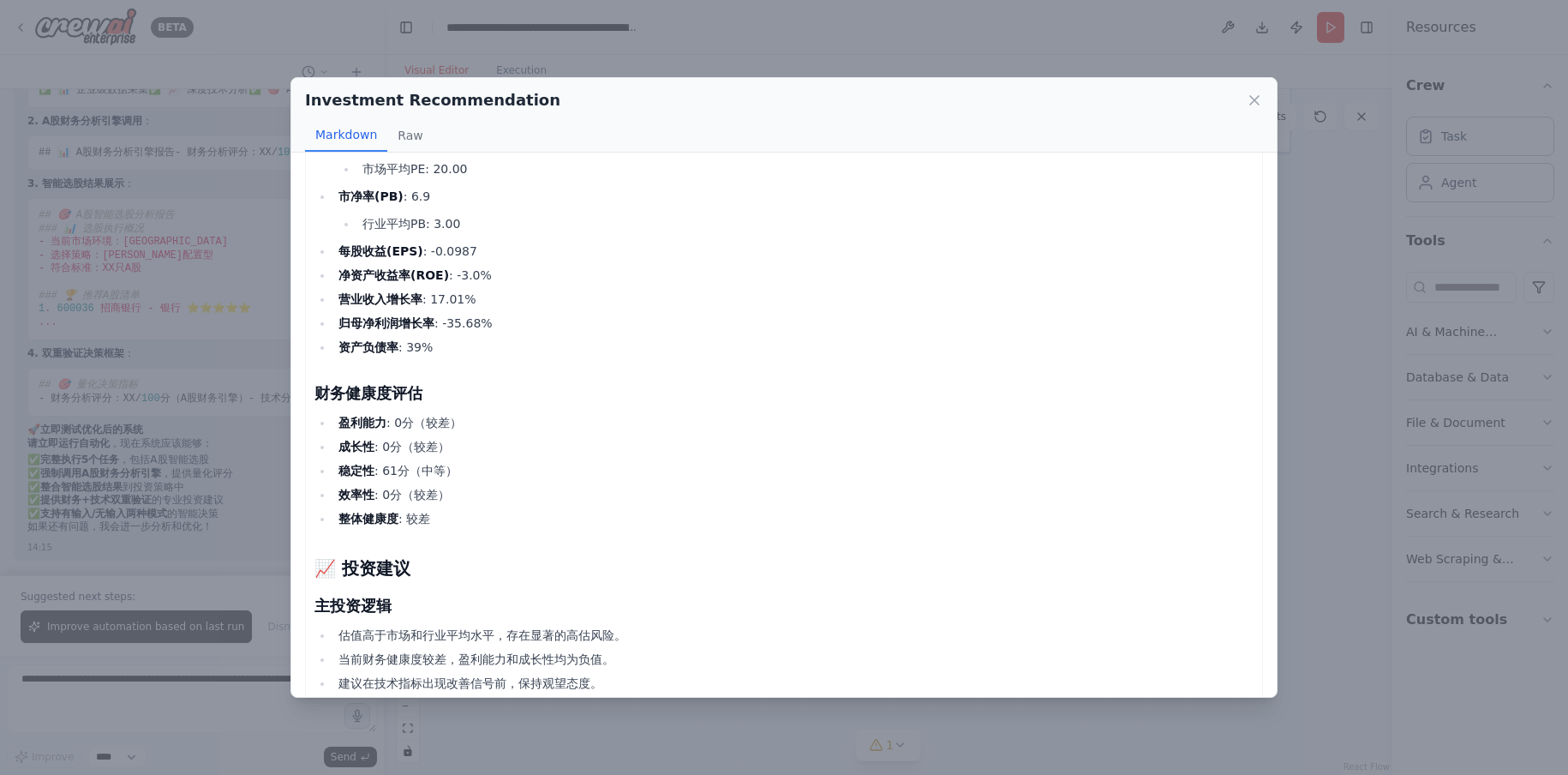
scroll to position [86, 0]
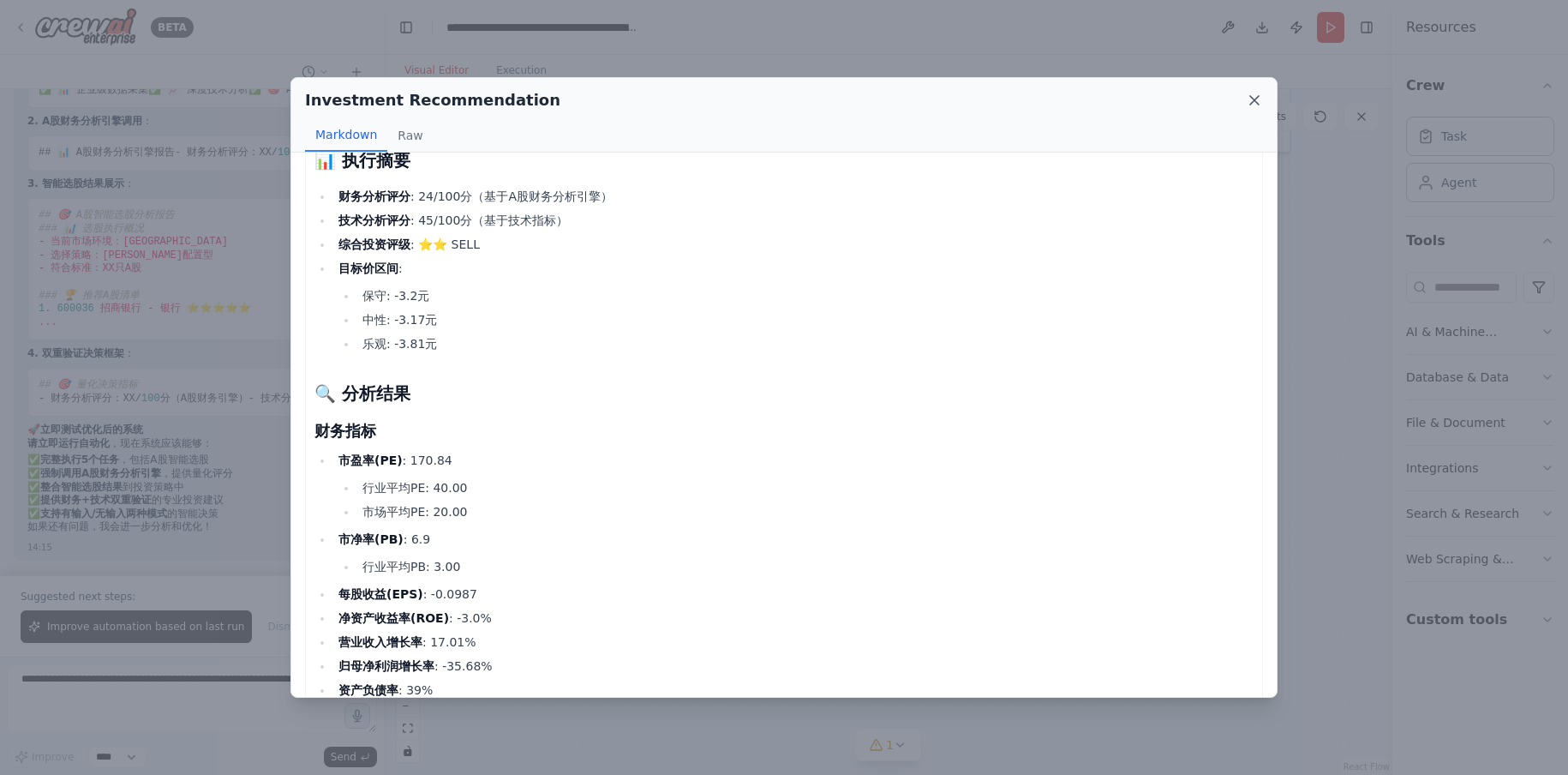
click at [1252, 107] on icon at bounding box center [1255, 101] width 18 height 18
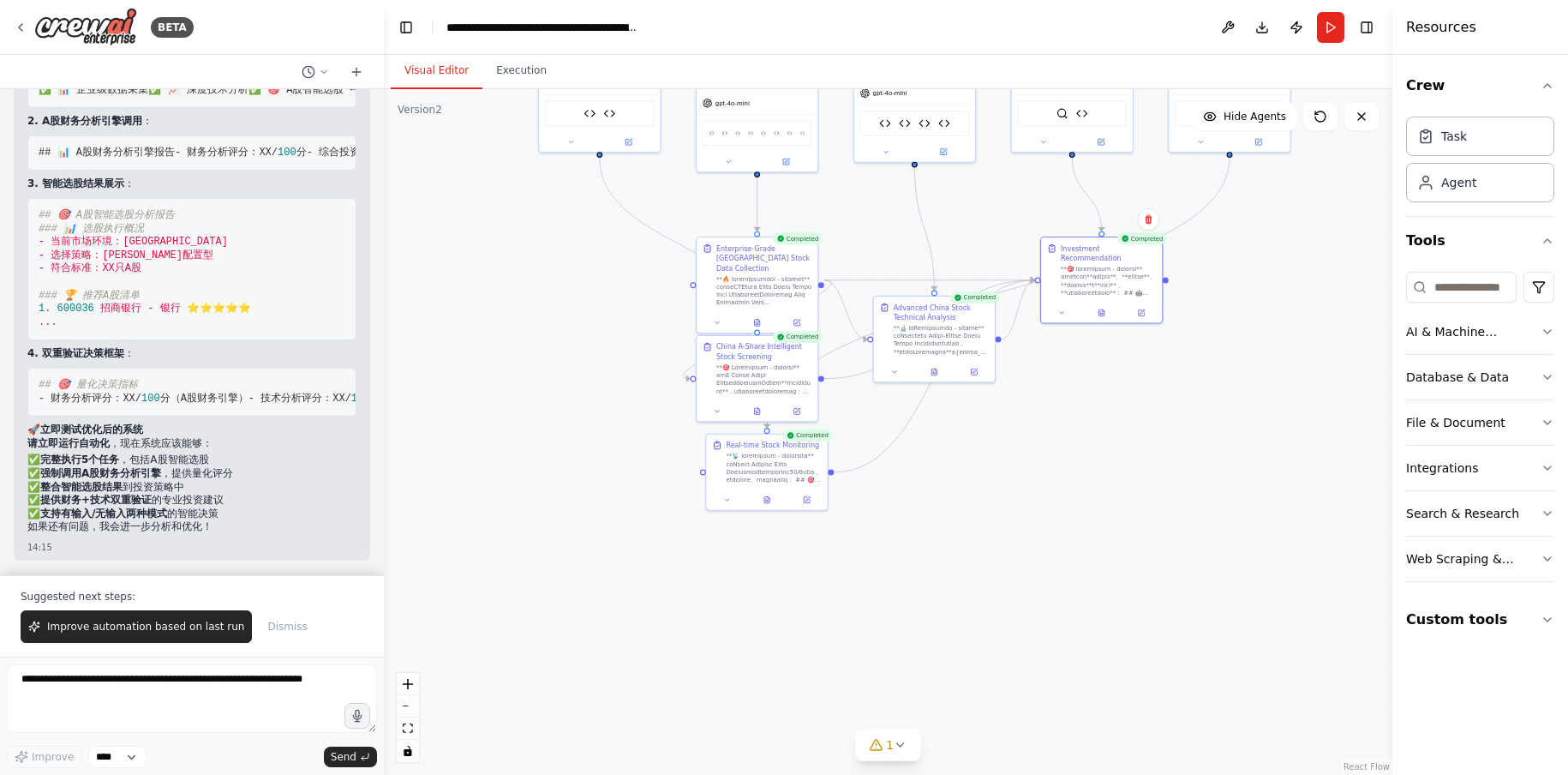
click at [508, 578] on div ".deletable-edge-delete-btn { width: 20px; height: 20px; border: 0px solid #ffff…" at bounding box center [888, 432] width 1009 height 685
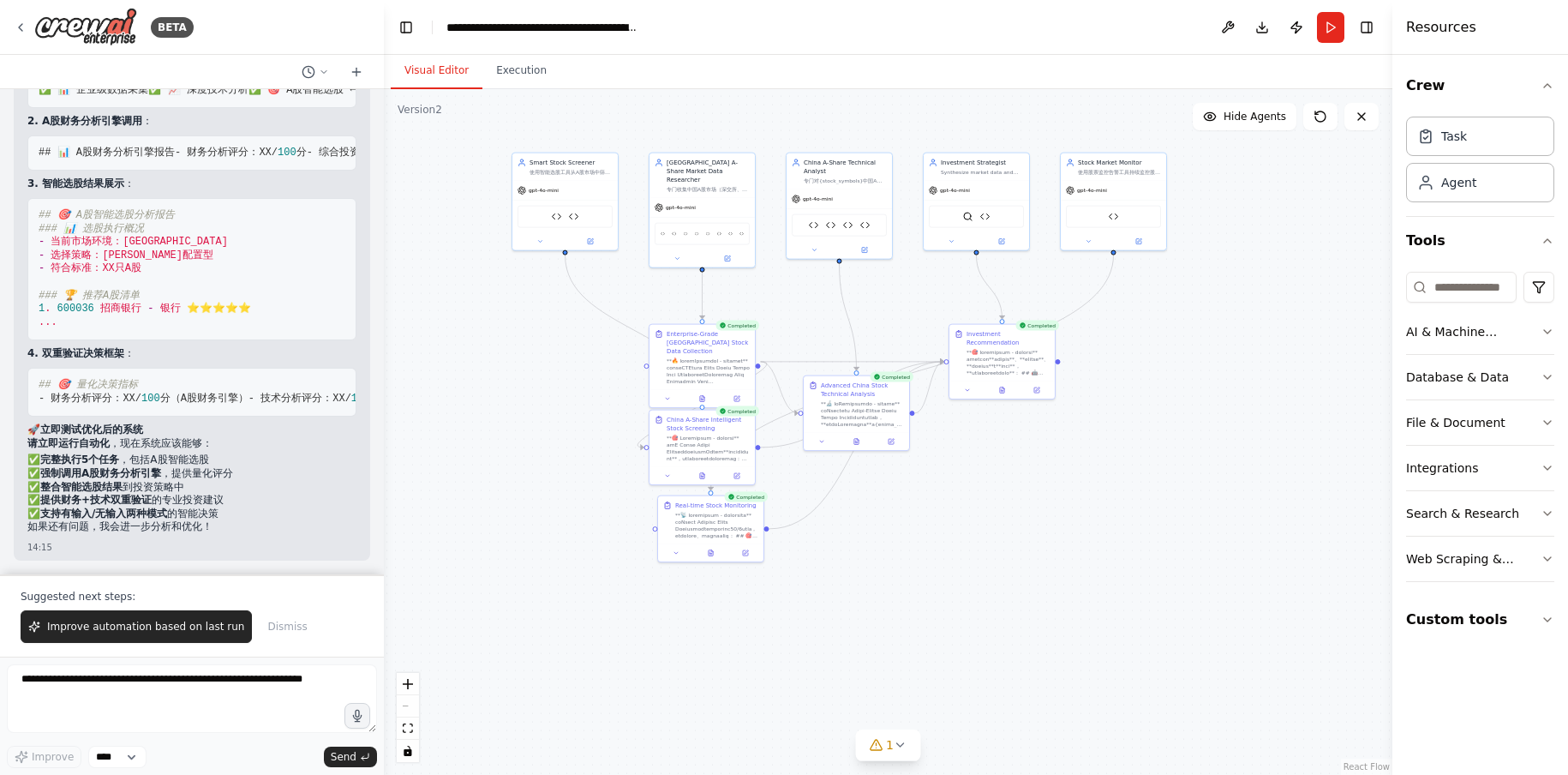
drag, startPoint x: 1260, startPoint y: 312, endPoint x: 1227, endPoint y: 364, distance: 61.6
click at [1227, 364] on div ".deletable-edge-delete-btn { width: 20px; height: 20px; border: 0px solid #ffff…" at bounding box center [888, 432] width 1009 height 685
click at [1285, 189] on div ".deletable-edge-delete-btn { width: 20px; height: 20px; border: 0px solid #ffff…" at bounding box center [888, 432] width 1009 height 685
click at [995, 542] on div ".deletable-edge-delete-btn { width: 20px; height: 20px; border: 0px solid #ffff…" at bounding box center [888, 432] width 1009 height 685
click at [1257, 28] on button "Download" at bounding box center [1263, 27] width 27 height 31
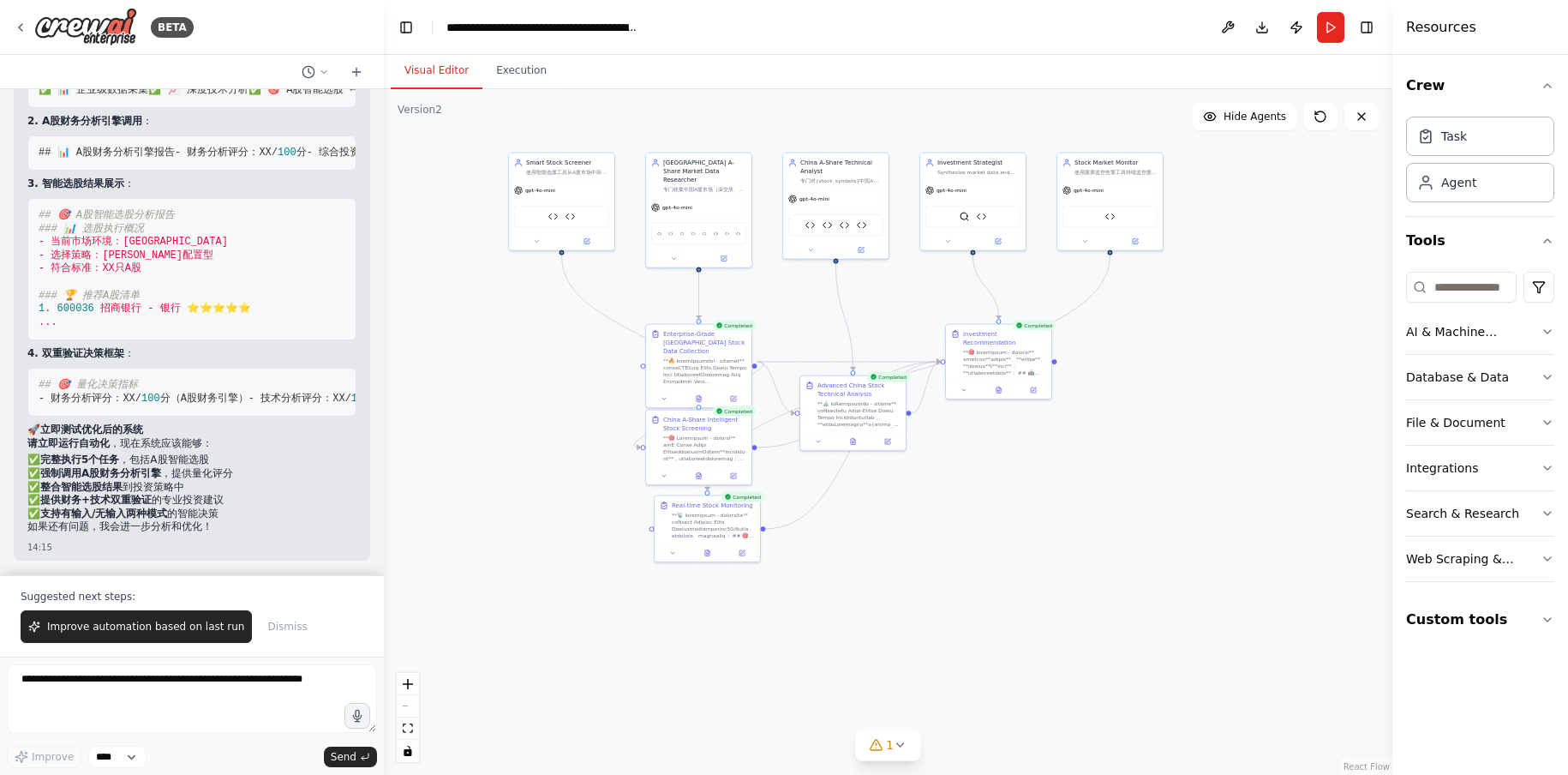
click at [580, 517] on div ".deletable-edge-delete-btn { width: 20px; height: 20px; border: 0px solid #ffff…" at bounding box center [888, 432] width 1009 height 685
drag, startPoint x: 691, startPoint y: 550, endPoint x: 695, endPoint y: 618, distance: 68.1
click at [695, 565] on div at bounding box center [707, 560] width 99 height 11
drag, startPoint x: 682, startPoint y: 454, endPoint x: 643, endPoint y: 444, distance: 40.3
click at [518, 538] on div at bounding box center [559, 525] width 83 height 27
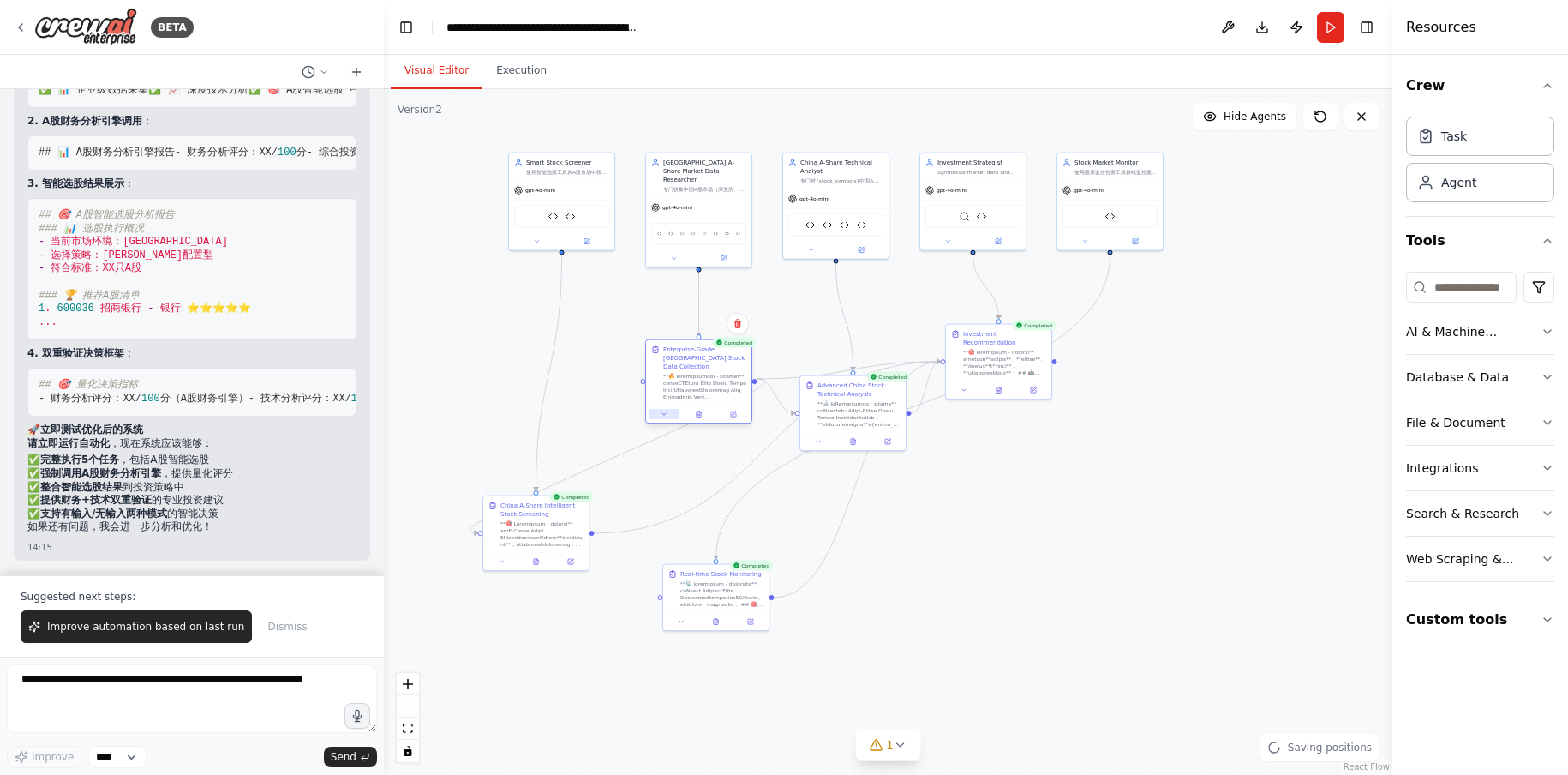
drag, startPoint x: 671, startPoint y: 390, endPoint x: 671, endPoint y: 410, distance: 20.0
click at [671, 410] on div at bounding box center [699, 414] width 99 height 11
drag, startPoint x: 858, startPoint y: 429, endPoint x: 992, endPoint y: 588, distance: 207.9
click at [992, 588] on div at bounding box center [995, 583] width 83 height 27
drag, startPoint x: 1009, startPoint y: 381, endPoint x: 1240, endPoint y: 574, distance: 301.0
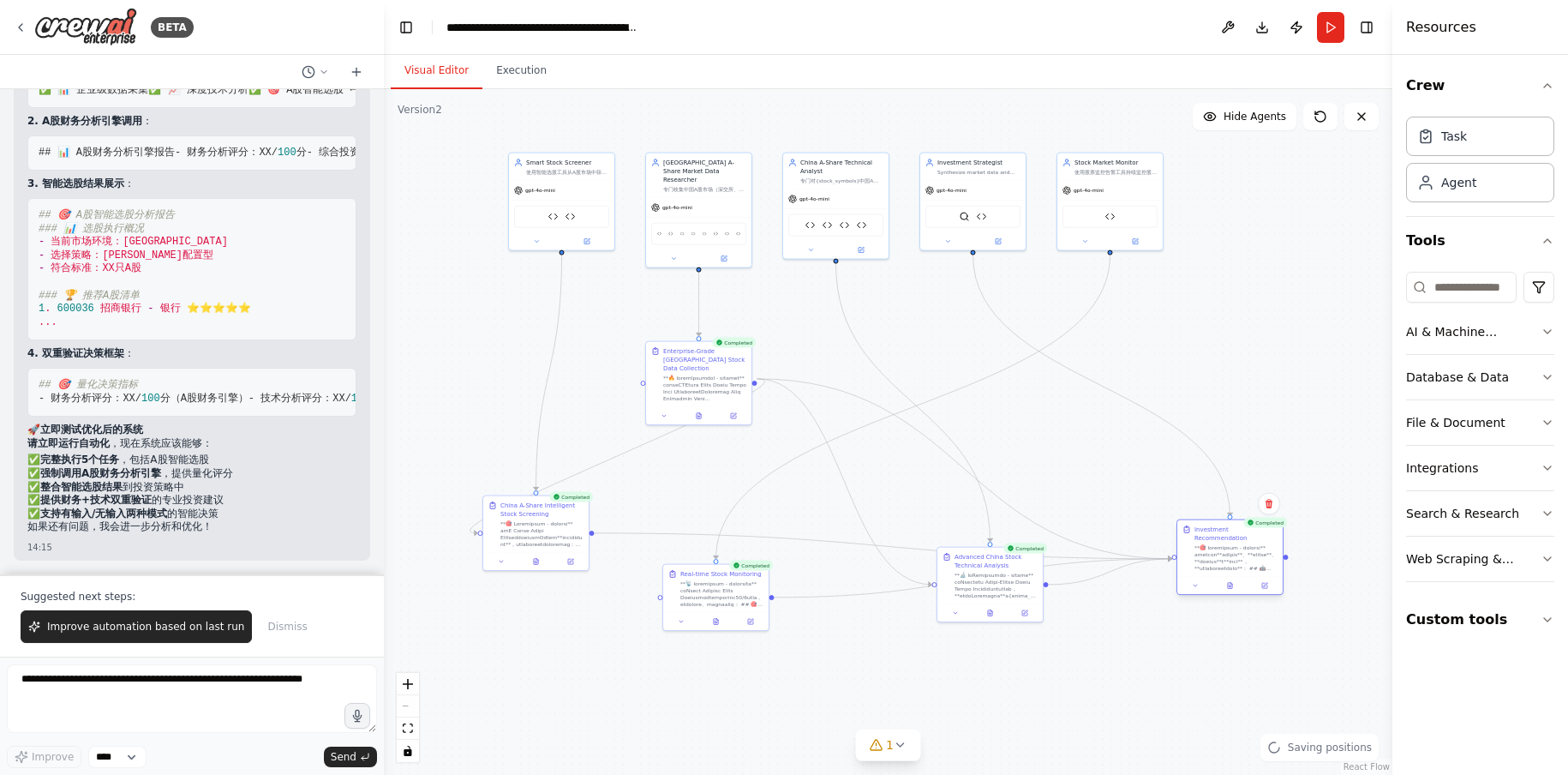
click at [1240, 574] on div "Investment Recommendation" at bounding box center [1229, 558] width 107 height 76
drag, startPoint x: 529, startPoint y: 540, endPoint x: 532, endPoint y: 611, distance: 71.1
click at [532, 611] on div at bounding box center [541, 601] width 83 height 27
click at [1064, 699] on div ".deletable-edge-delete-btn { width: 20px; height: 20px; border: 0px solid #ffff…" at bounding box center [888, 432] width 1009 height 685
drag, startPoint x: 975, startPoint y: 589, endPoint x: 941, endPoint y: 586, distance: 34.1
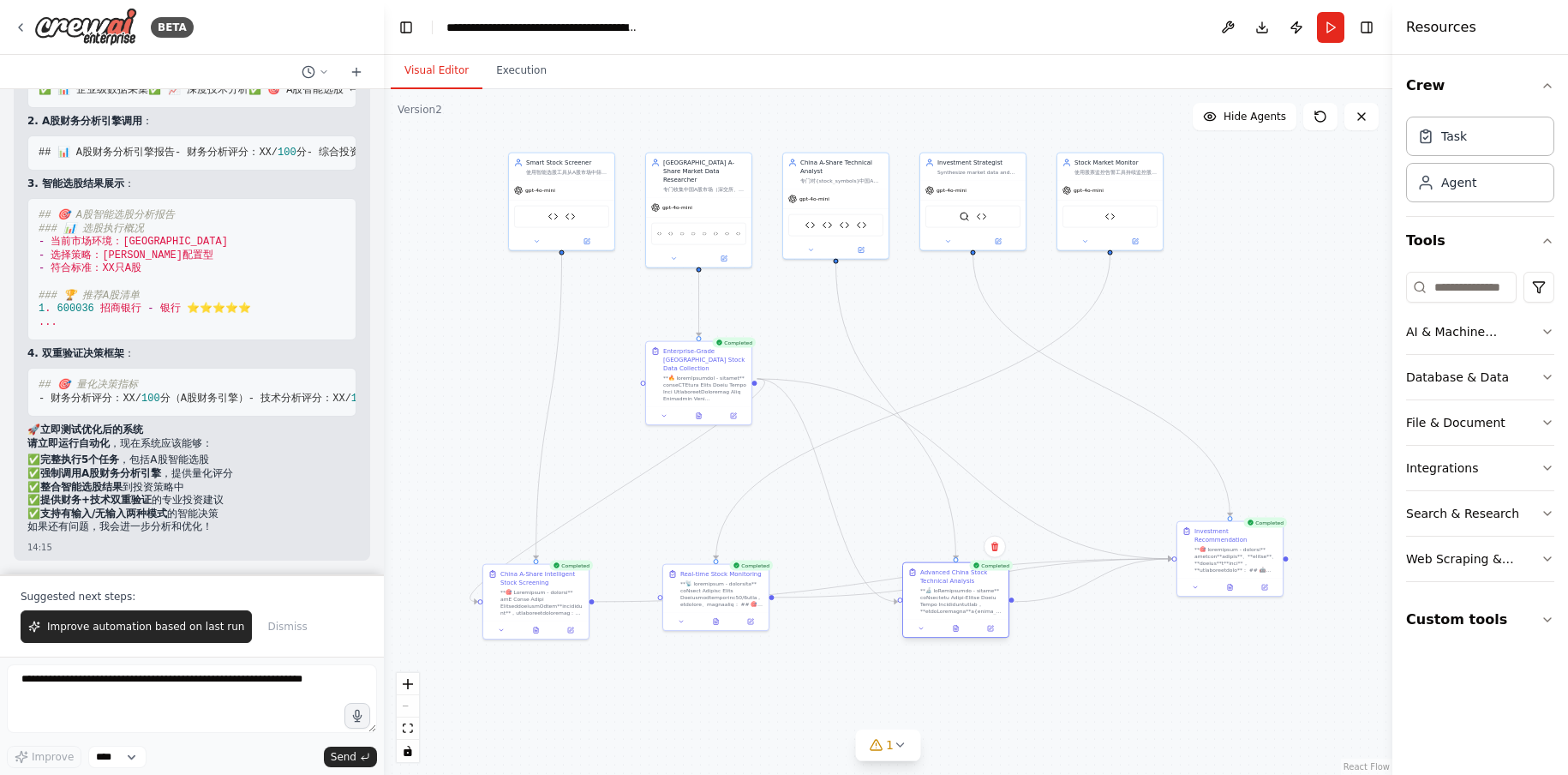
click at [927, 608] on div at bounding box center [961, 601] width 83 height 27
click at [1182, 433] on icon "Edge from b4feaa2d-2ac0-4728-a1a8-869d076a9d80 to ba35cfc6-aea9-42cb-965f-69a8e…" at bounding box center [1102, 386] width 257 height 261
click at [93, 617] on button "Improve automation based on last run" at bounding box center [136, 625] width 231 height 32
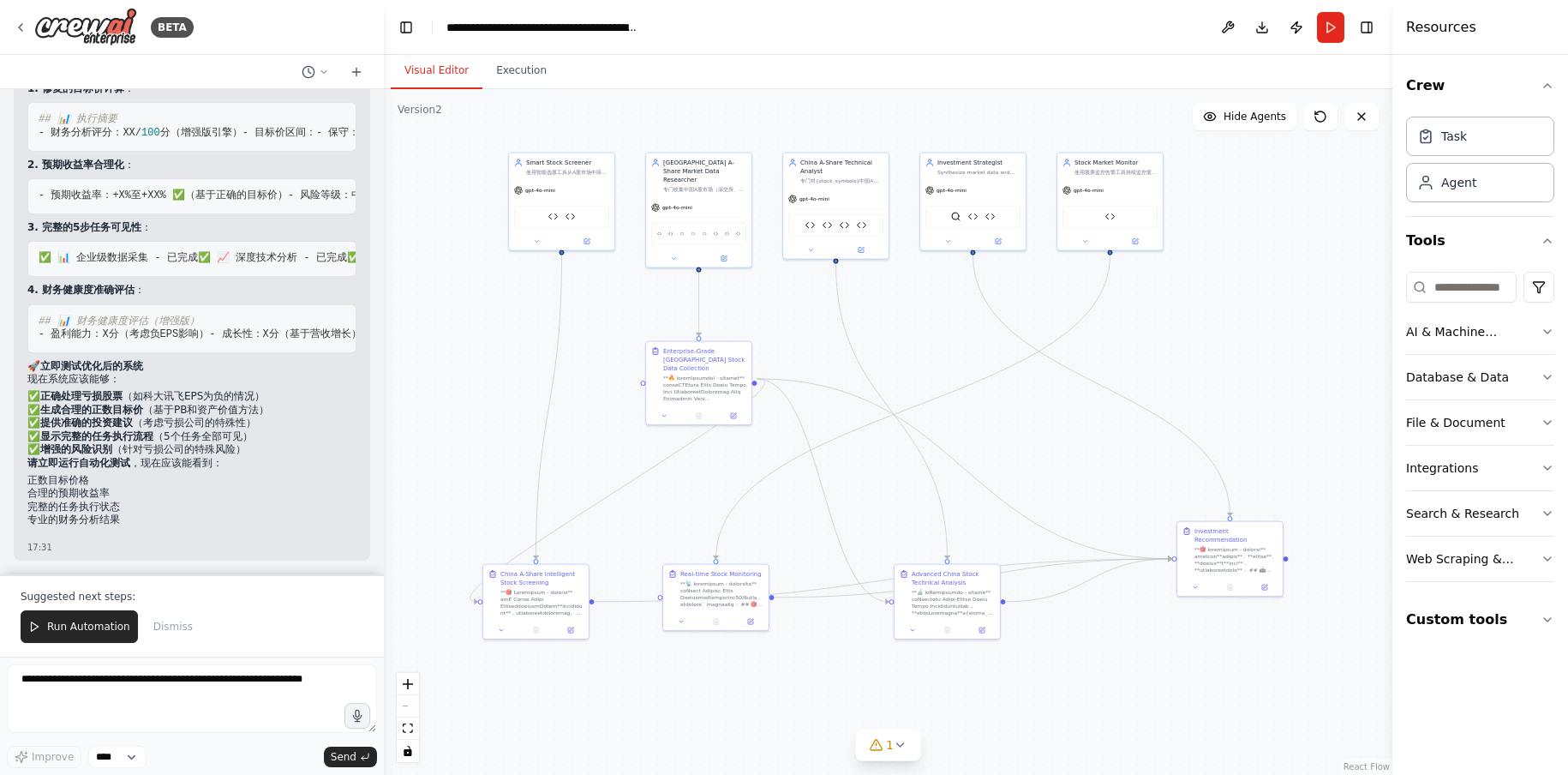
scroll to position [80265, 0]
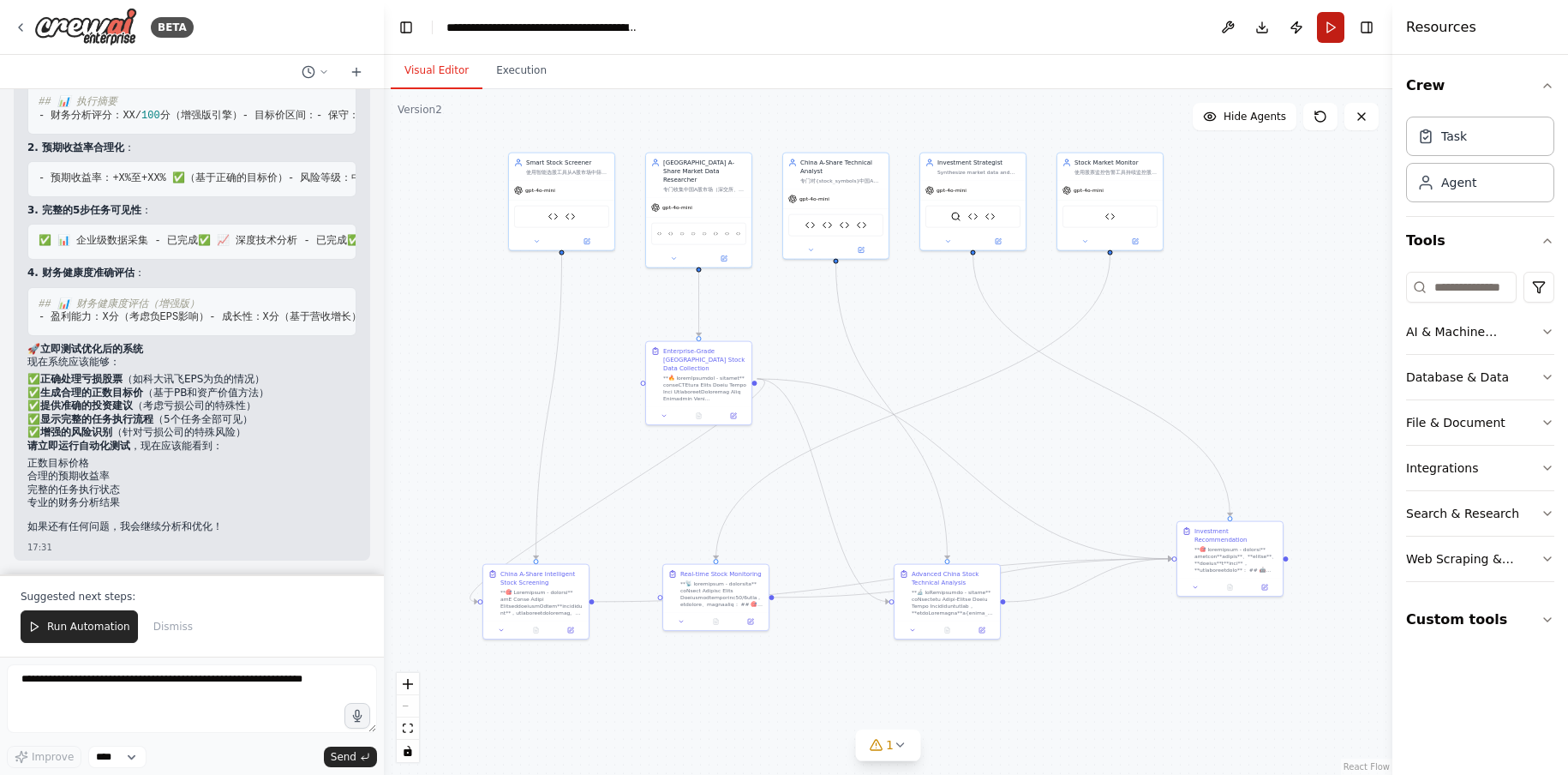
click at [1328, 22] on button "Run" at bounding box center [1331, 27] width 27 height 31
click at [945, 333] on div ".deletable-edge-delete-btn { width: 20px; height: 20px; border: 0px solid #ffff…" at bounding box center [888, 432] width 1009 height 685
click at [22, 33] on icon at bounding box center [21, 27] width 14 height 14
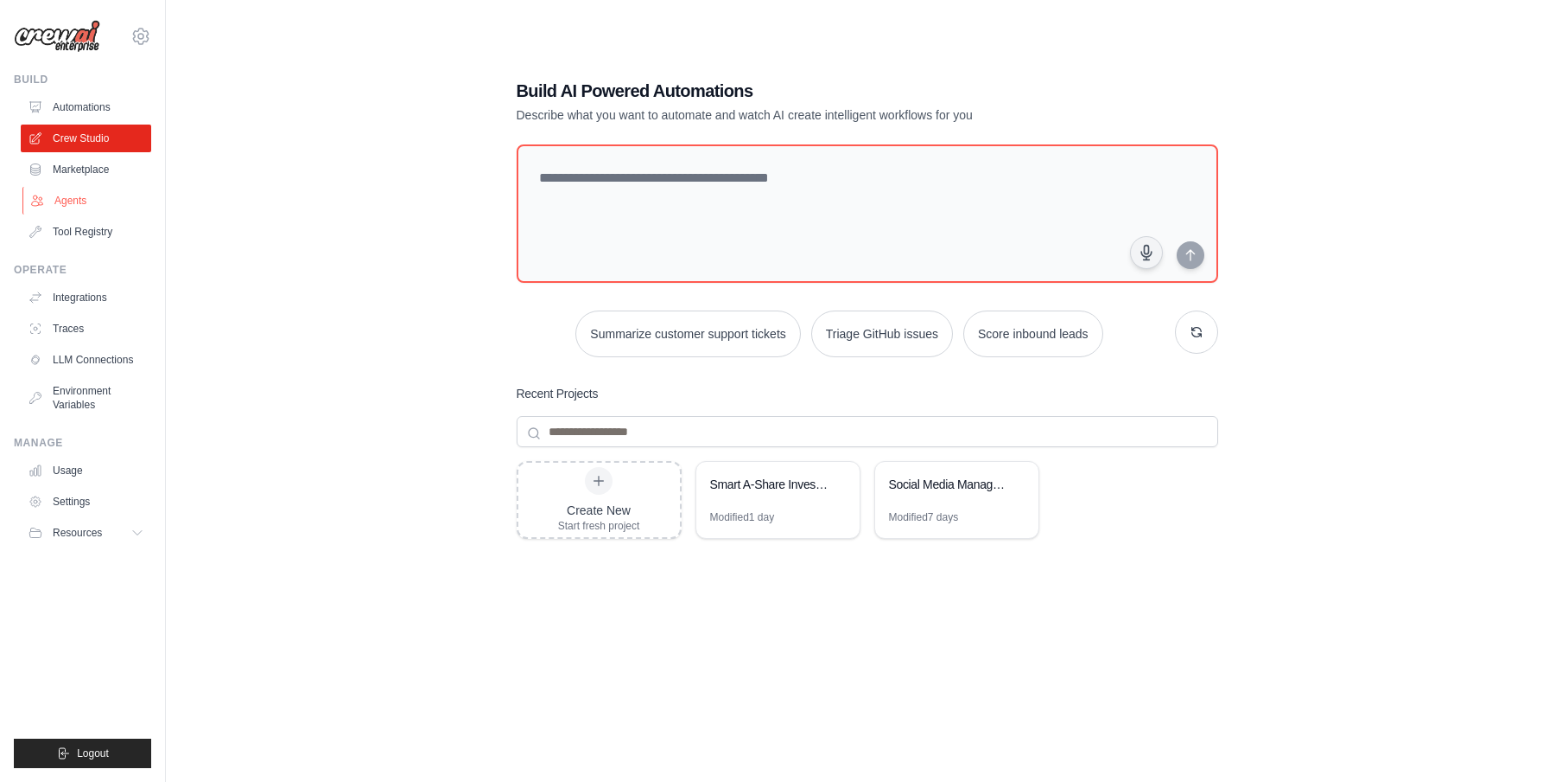
click at [59, 204] on link "Agents" at bounding box center [88, 200] width 130 height 28
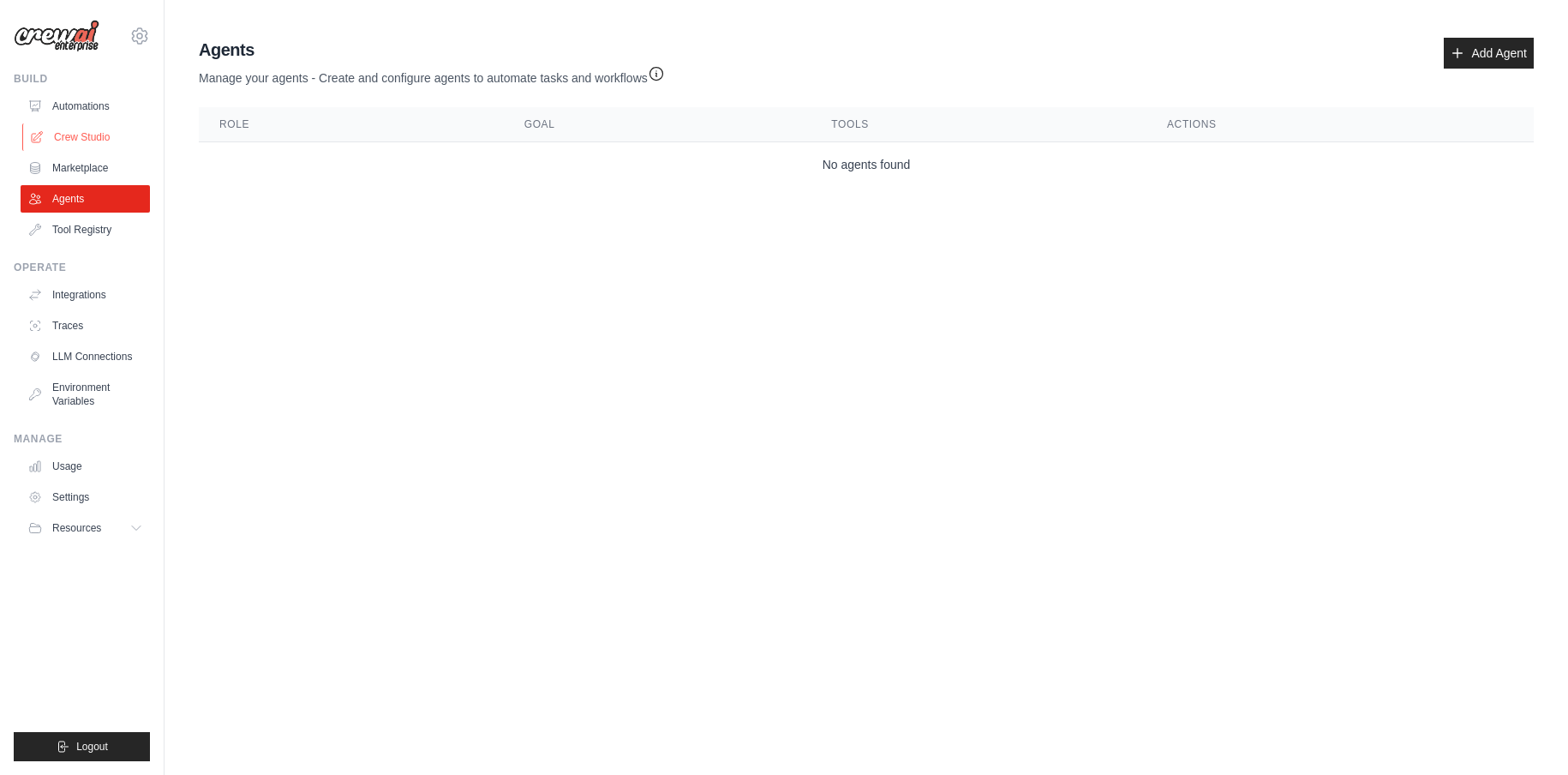
click at [83, 141] on link "Crew Studio" at bounding box center [87, 137] width 129 height 27
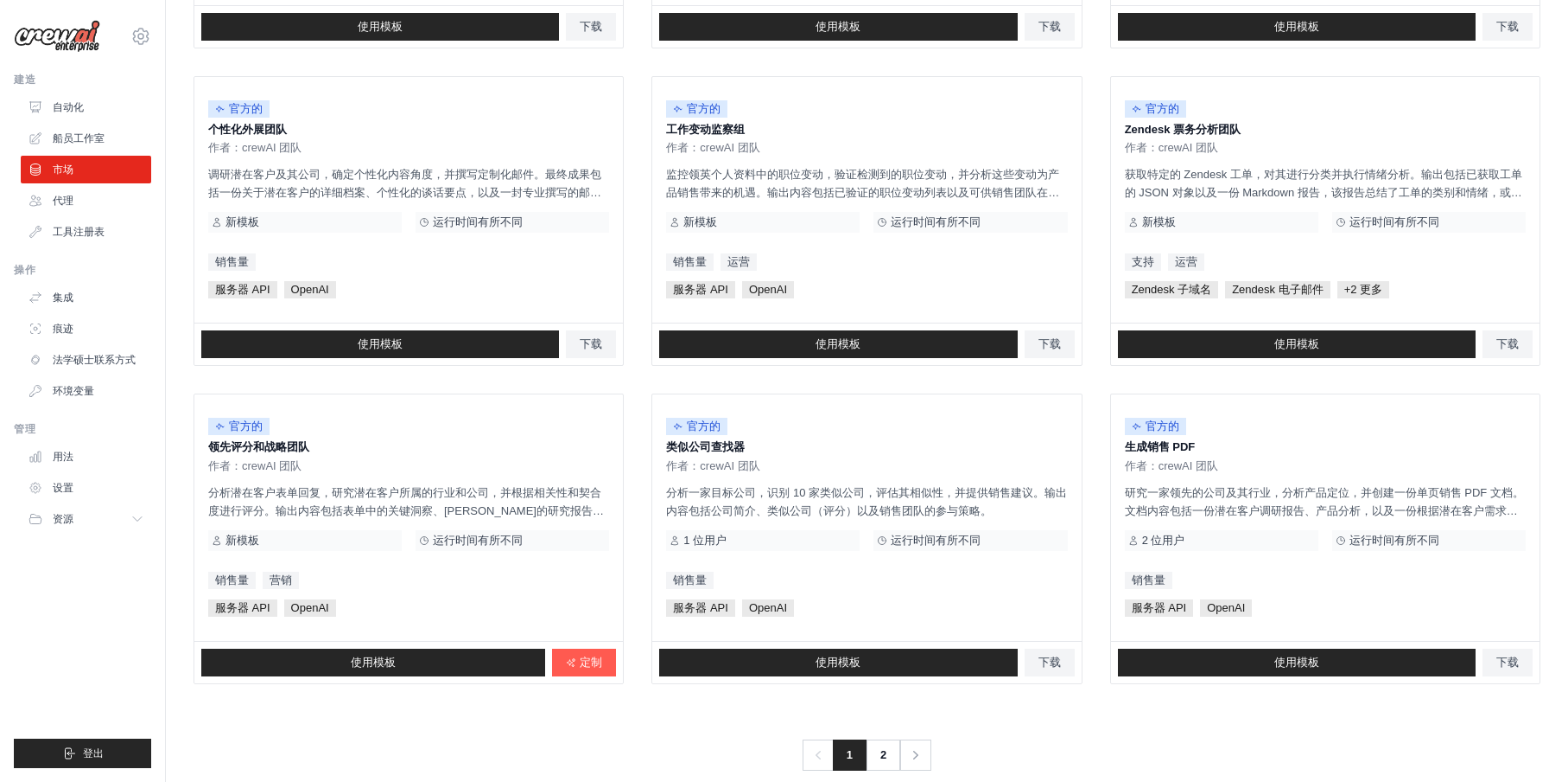
scroll to position [821, 0]
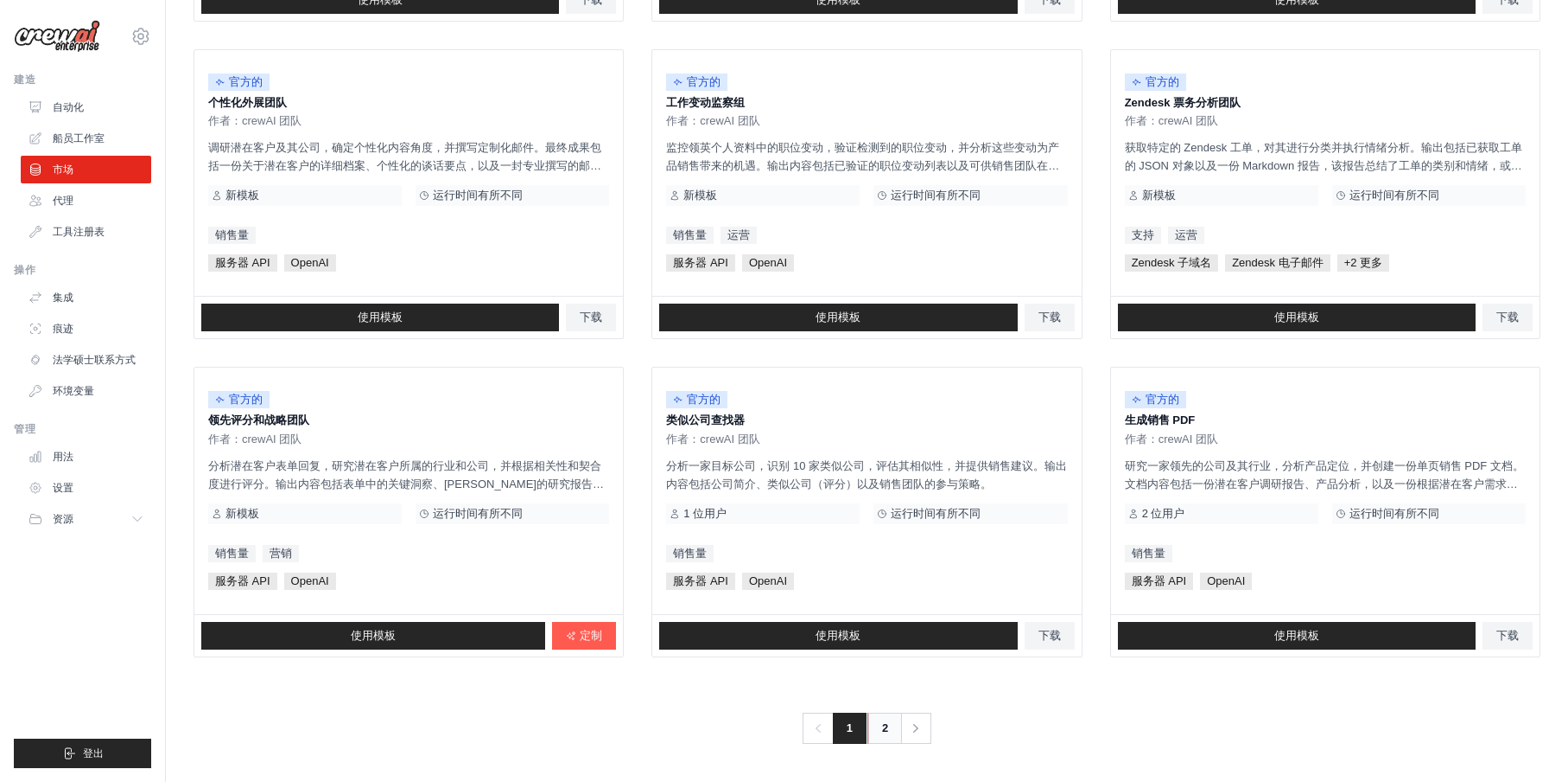
click at [888, 726] on font "2" at bounding box center [885, 727] width 6 height 13
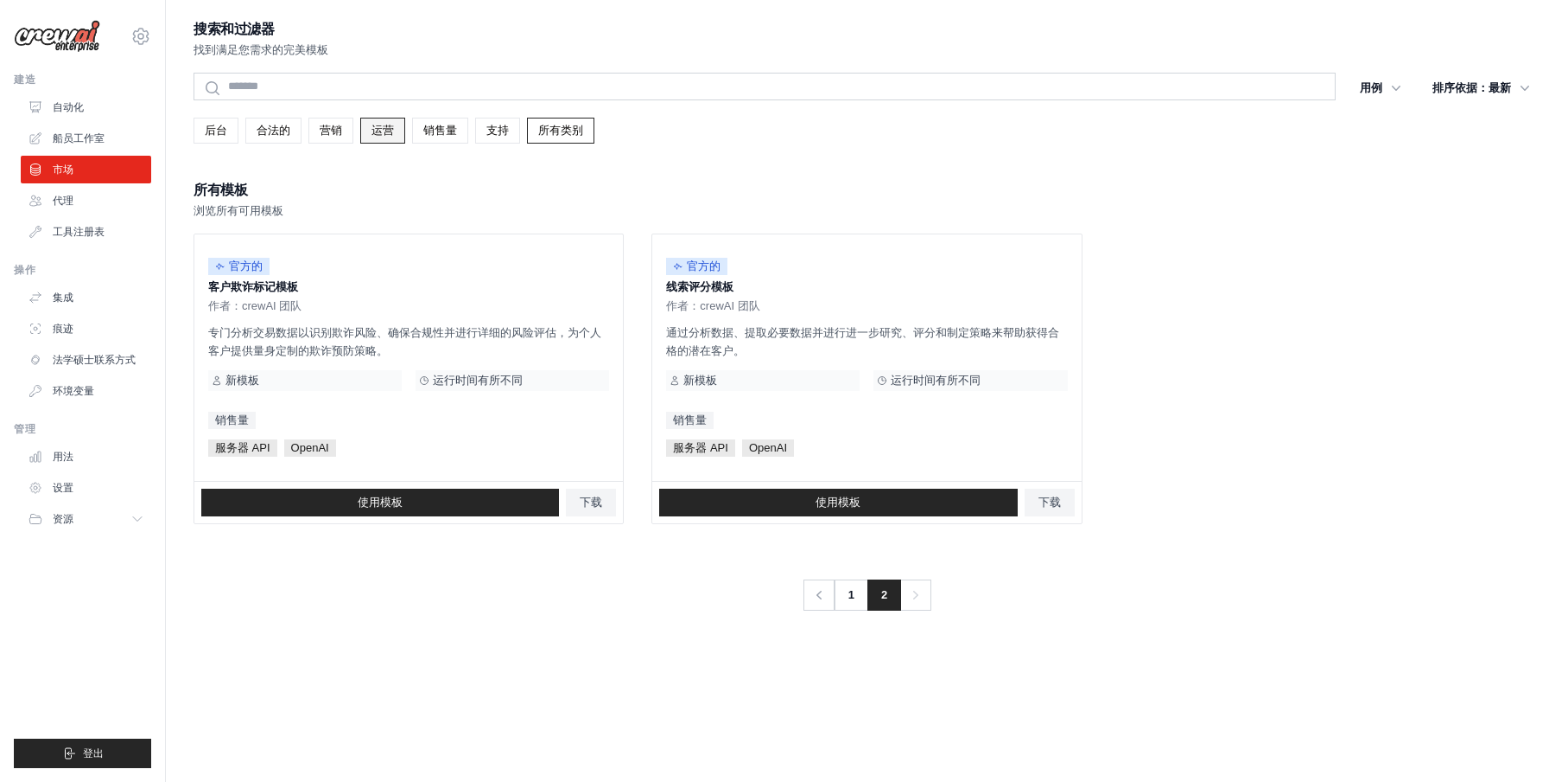
click at [384, 128] on font "运营" at bounding box center [383, 129] width 23 height 13
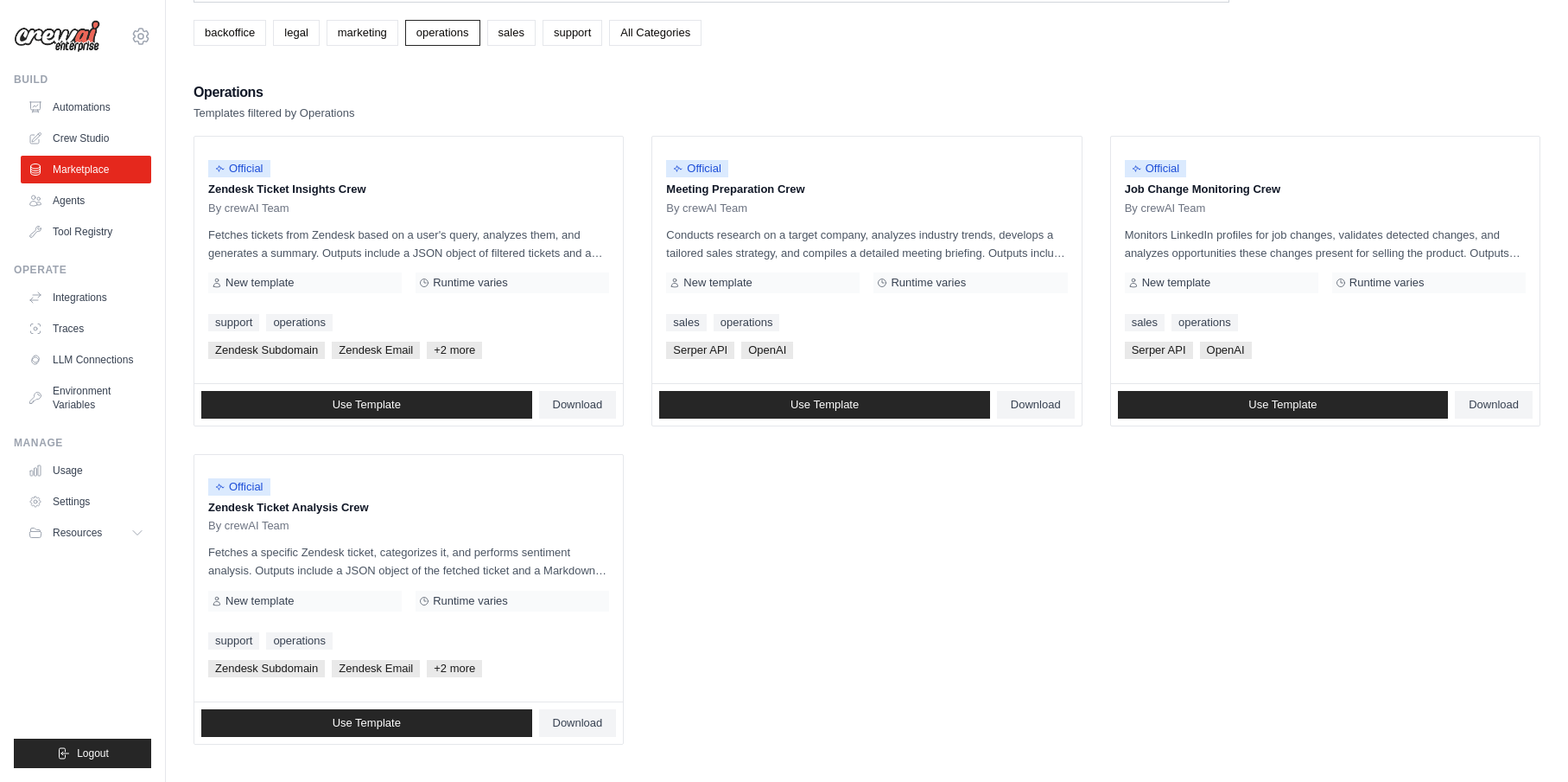
scroll to position [99, 0]
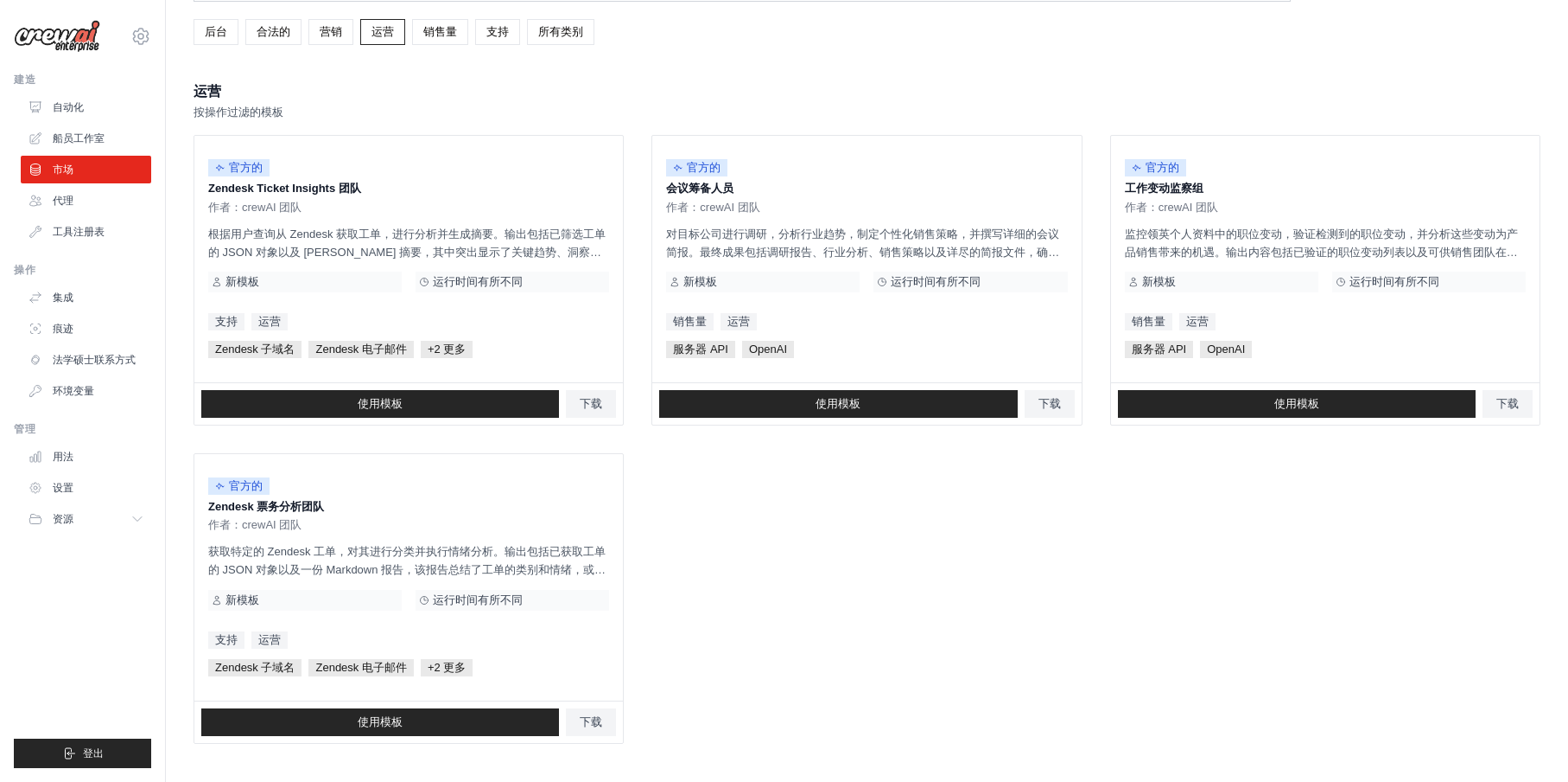
click at [1064, 62] on div "搜索和过滤器 找到满足您需求的完美模板 搜索 筛选器：操作 后台 合法的 营销 运营 销售量 支持 清除所有筛选条件" at bounding box center [866, 331] width 1347 height 824
click at [228, 33] on link "后台" at bounding box center [216, 32] width 45 height 26
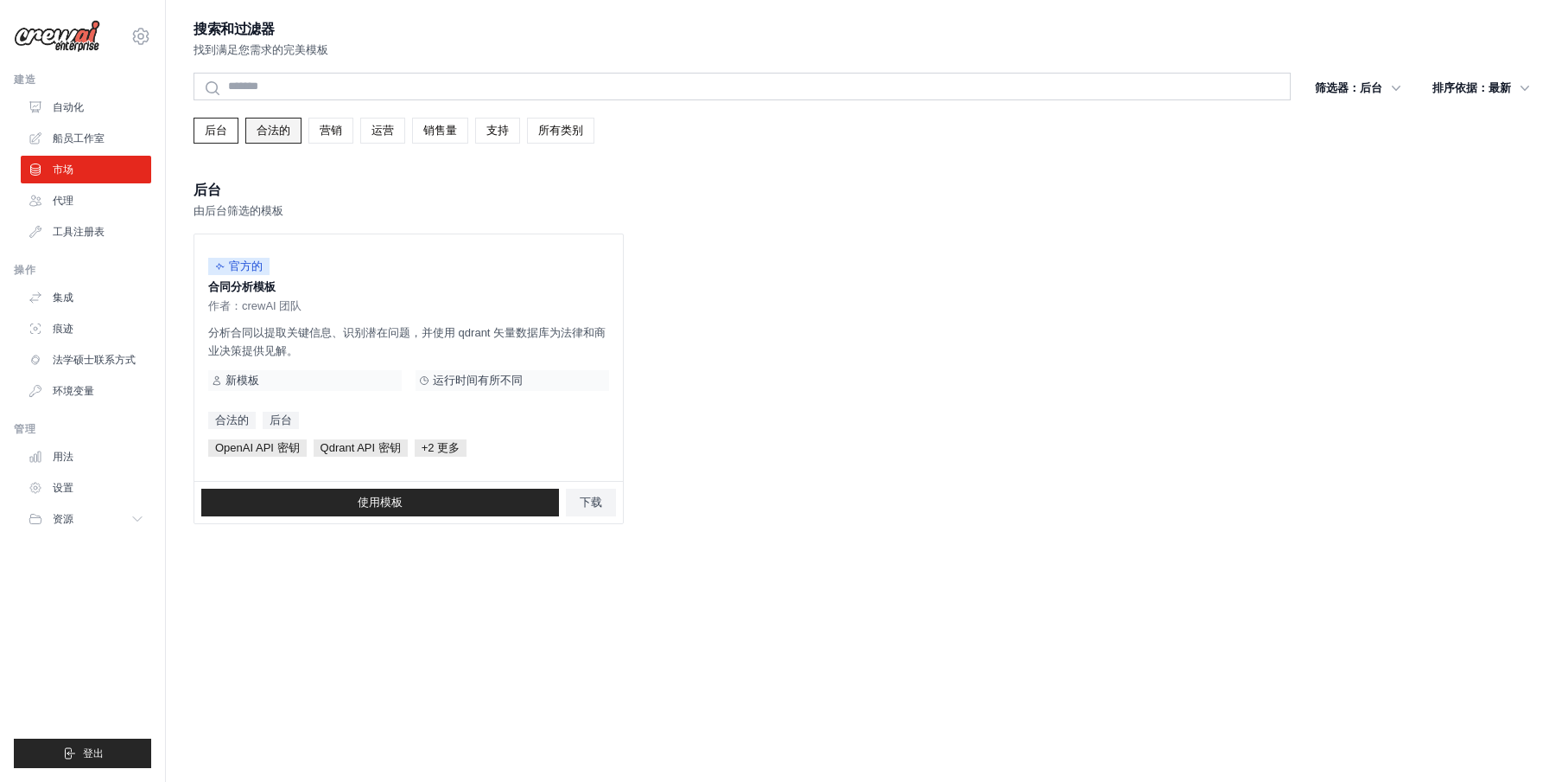
click at [272, 133] on font "合法的" at bounding box center [273, 129] width 34 height 13
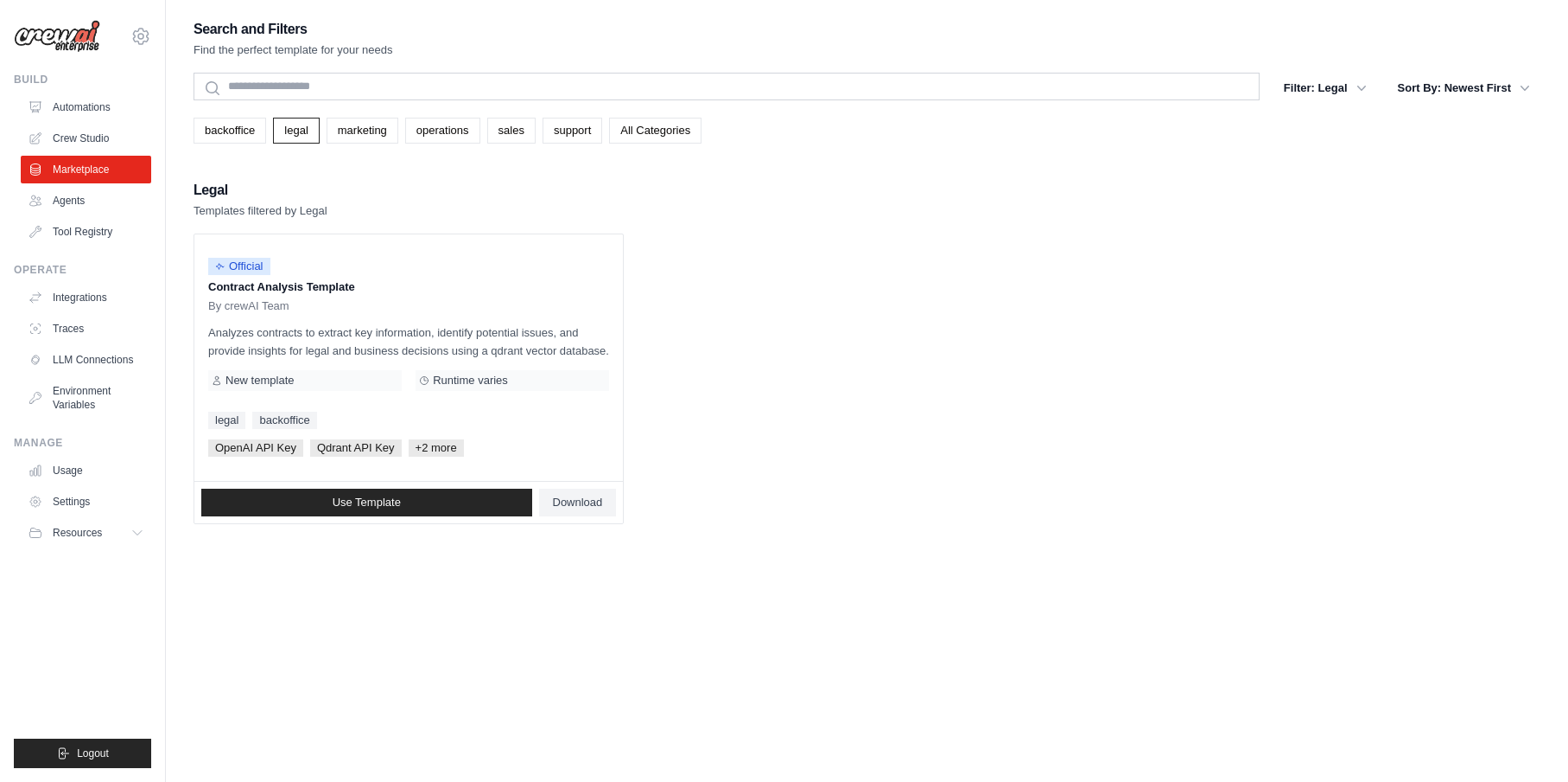
click at [990, 242] on ul "Official Contract Analysis Template By crewAI Team Analyzes contracts to extrac…" at bounding box center [866, 378] width 1347 height 290
click at [352, 121] on link "marketing" at bounding box center [362, 130] width 72 height 26
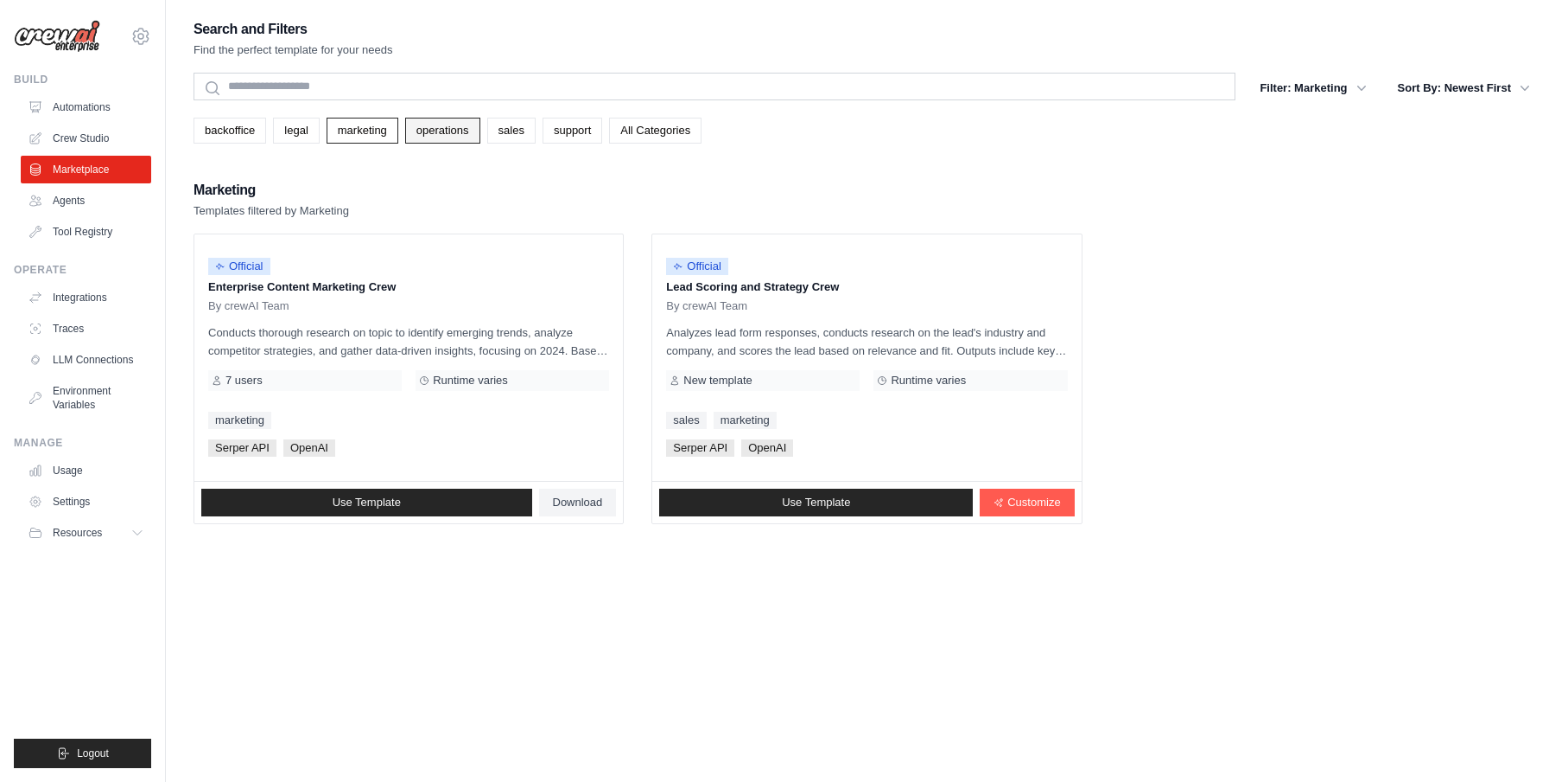
click at [460, 133] on link "operations" at bounding box center [443, 130] width 75 height 26
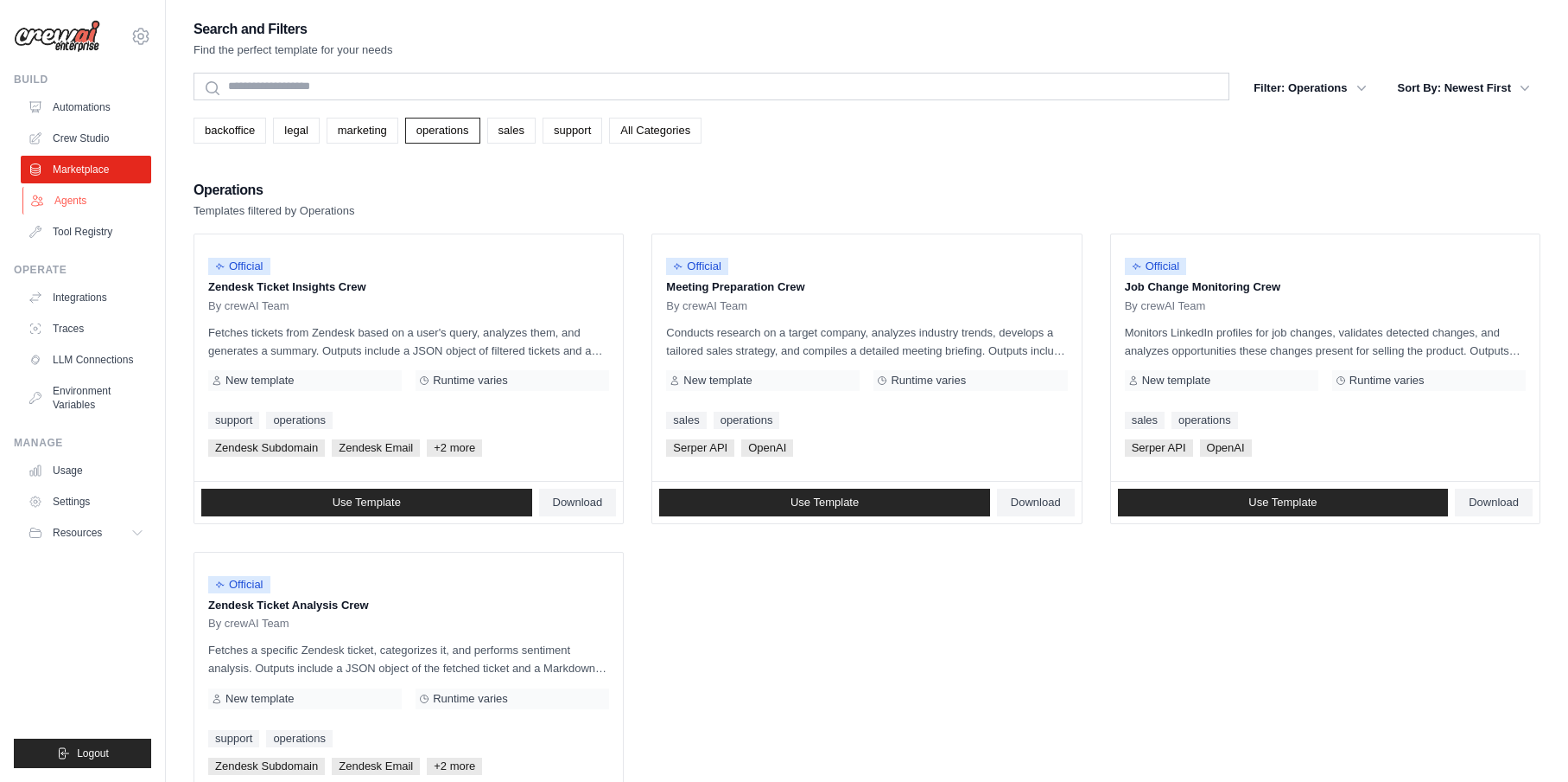
click at [78, 201] on link "Agents" at bounding box center [88, 200] width 130 height 28
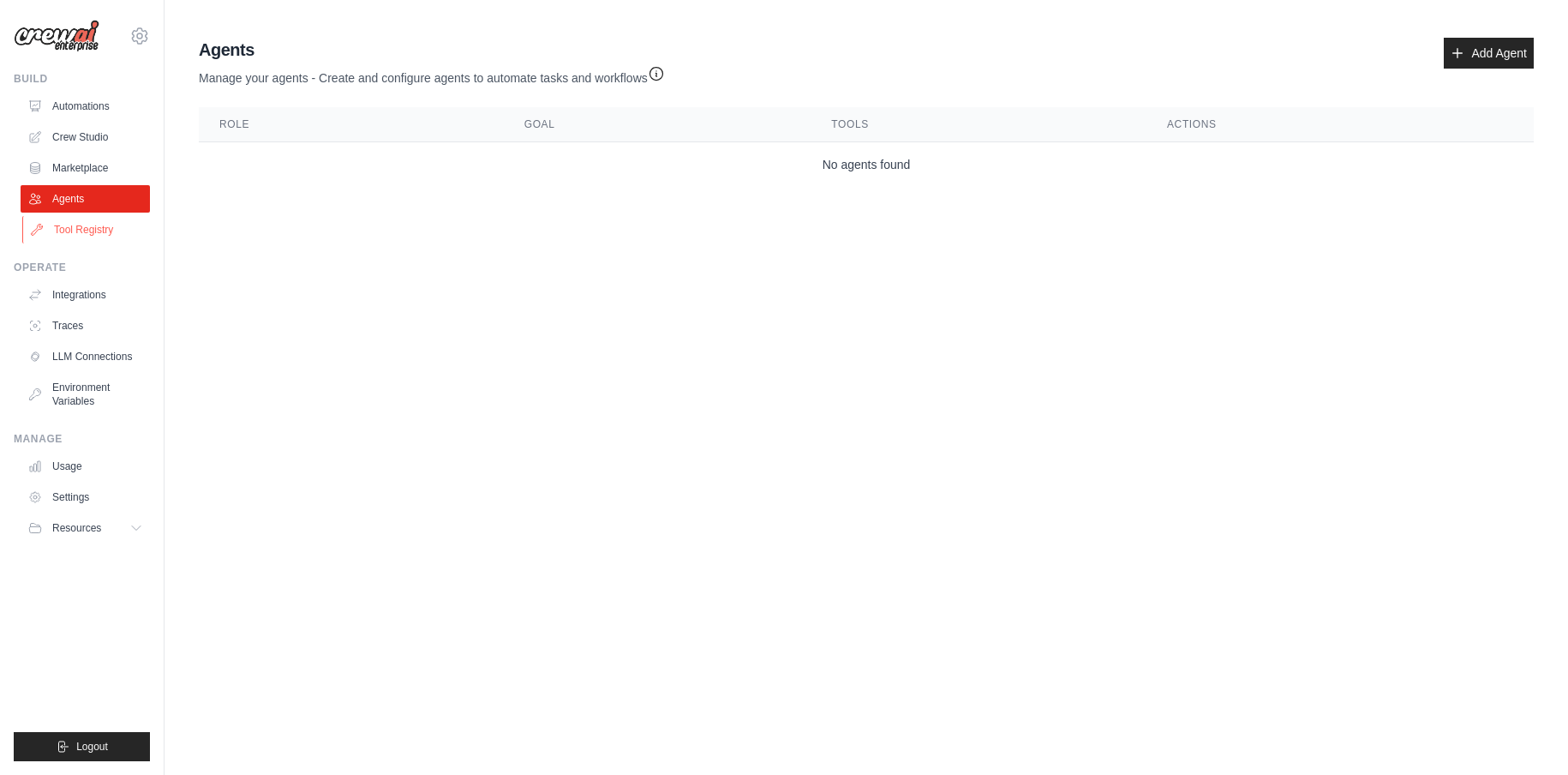
click at [71, 225] on link "Tool Registry" at bounding box center [87, 230] width 129 height 27
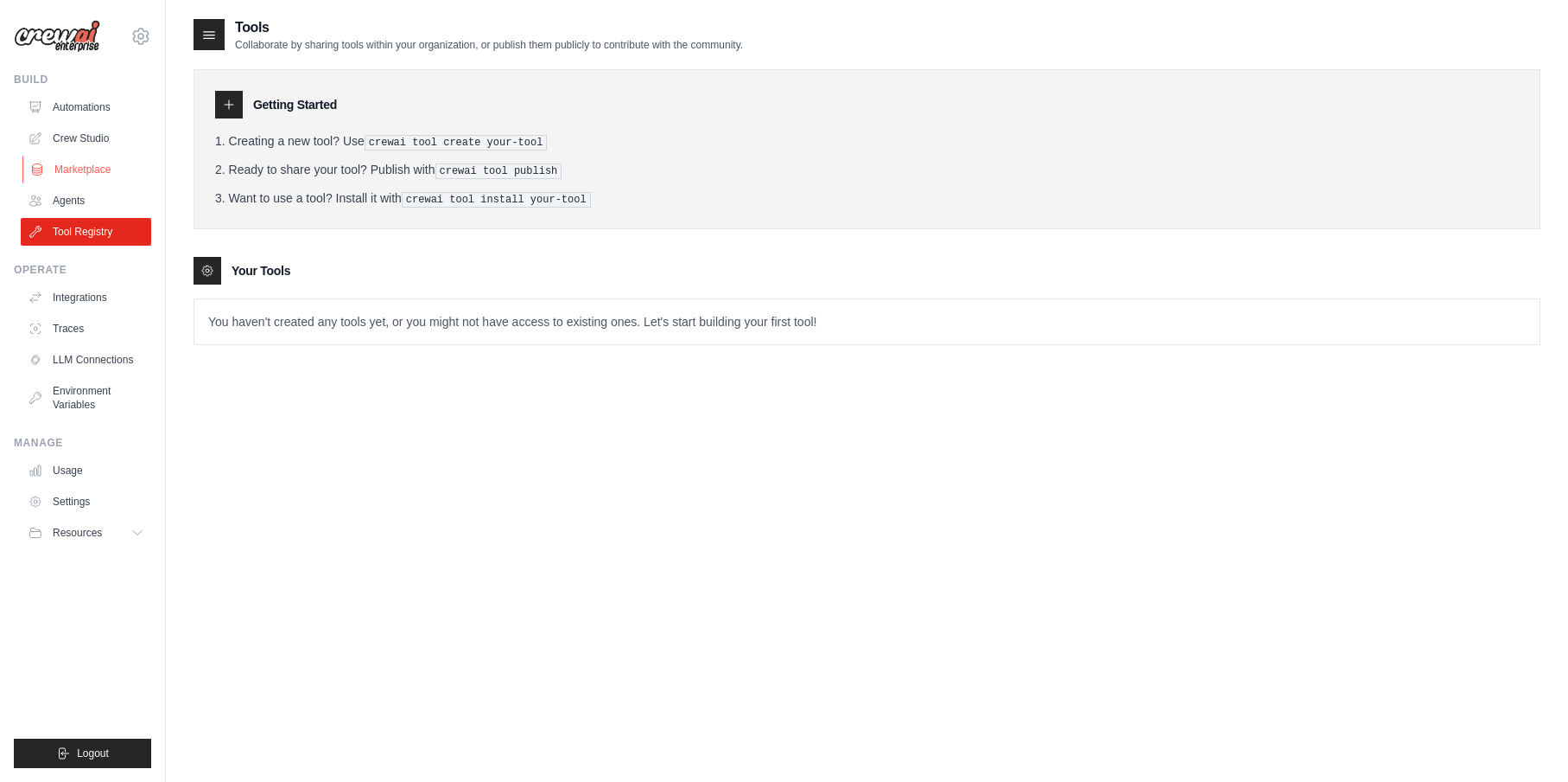
click at [76, 176] on link "Marketplace" at bounding box center [88, 170] width 130 height 28
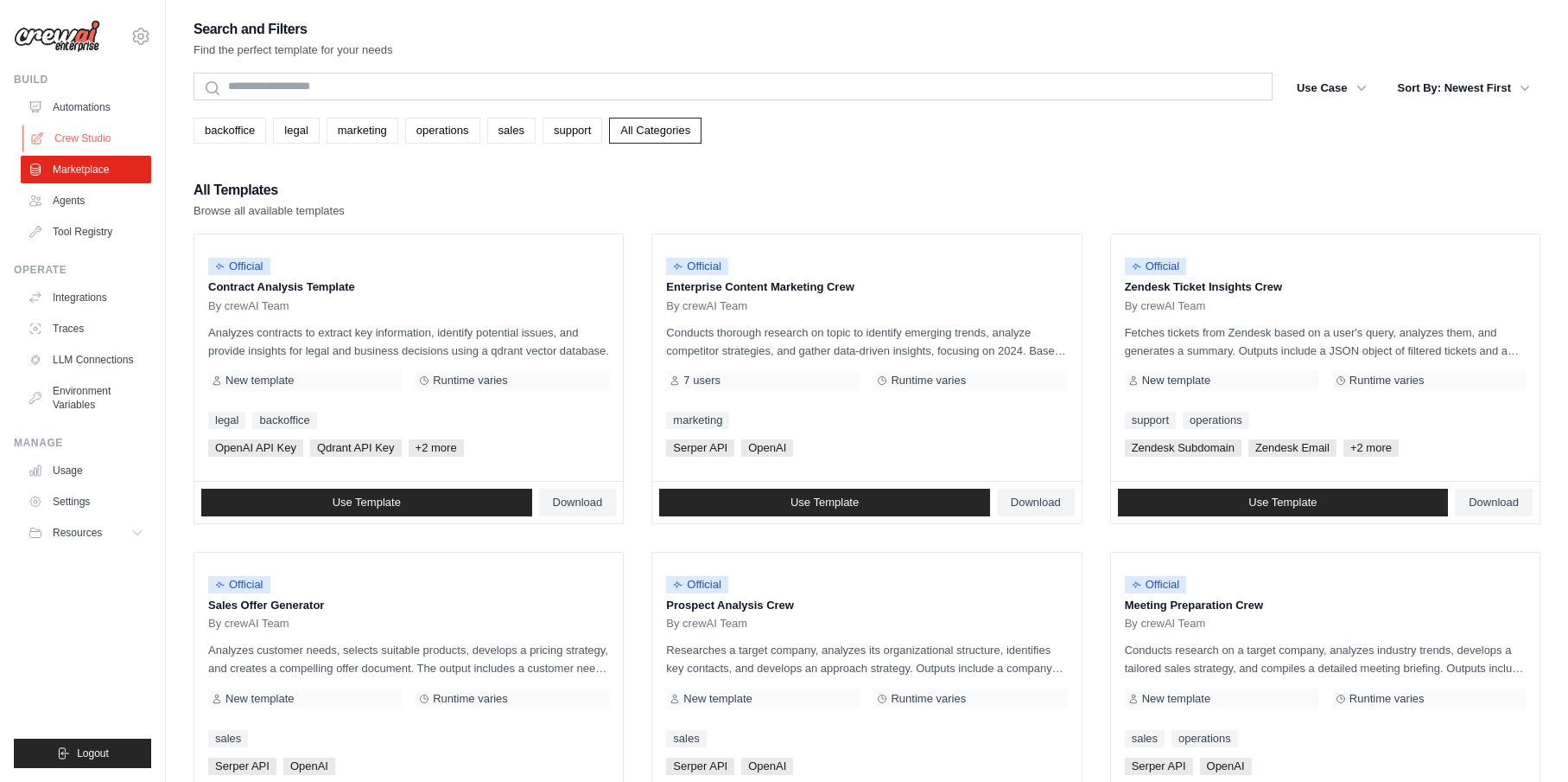
click at [84, 134] on link "Crew Studio" at bounding box center [88, 138] width 130 height 28
